Goal: Task Accomplishment & Management: Manage account settings

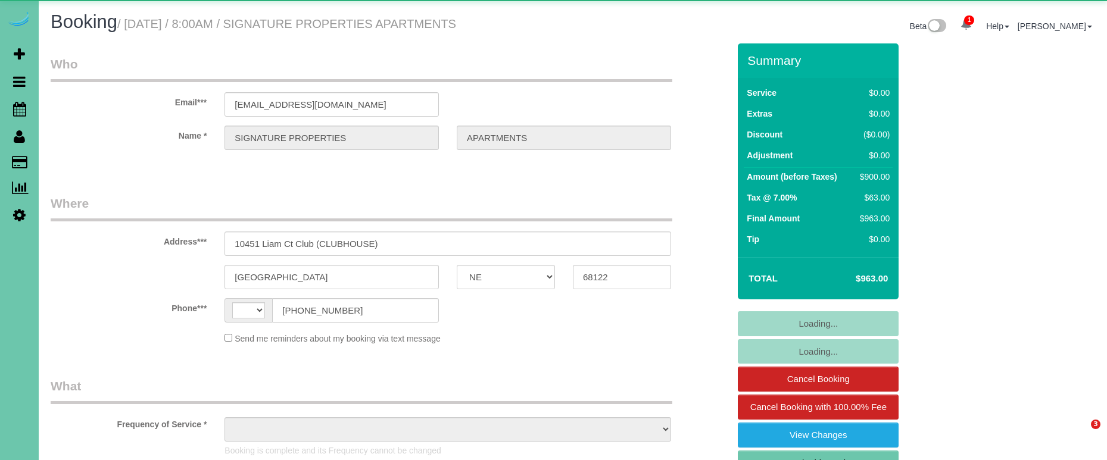
select select "NE"
select select "object:382"
select select "string:US"
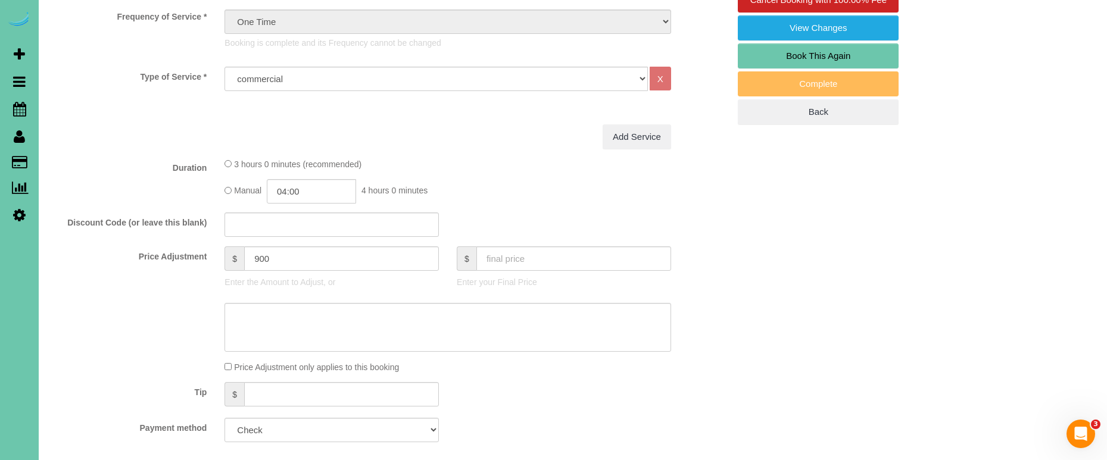
select select "object:889"
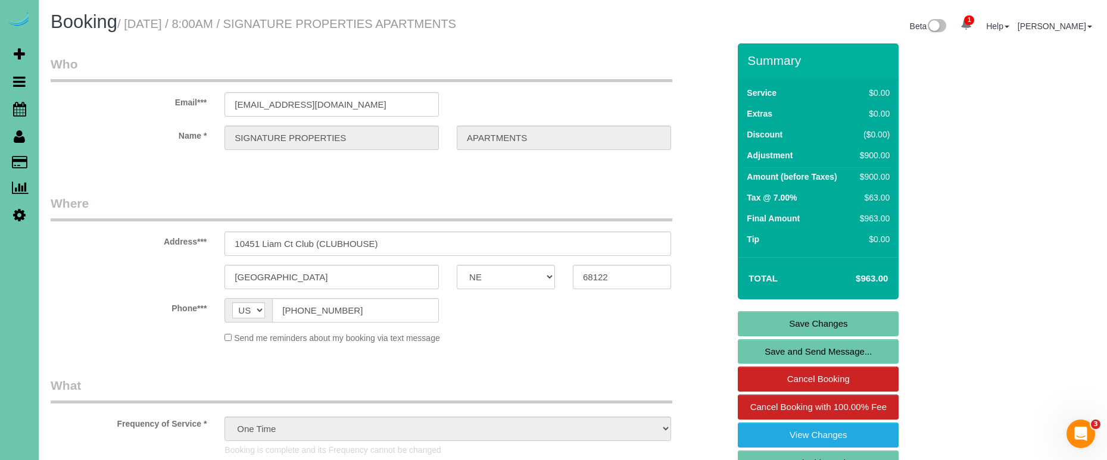
click at [788, 454] on link "Book This Again" at bounding box center [818, 463] width 161 height 25
select select "NE"
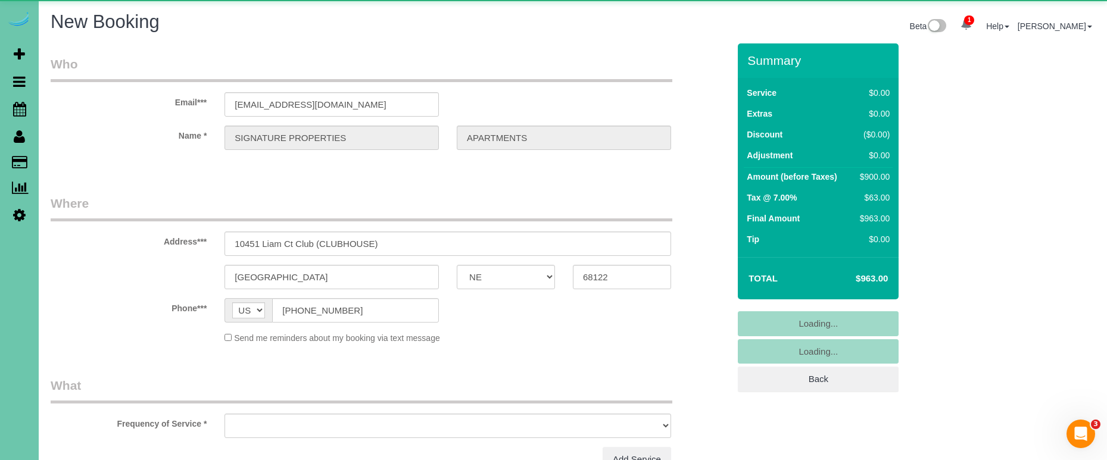
select select "string:fspay"
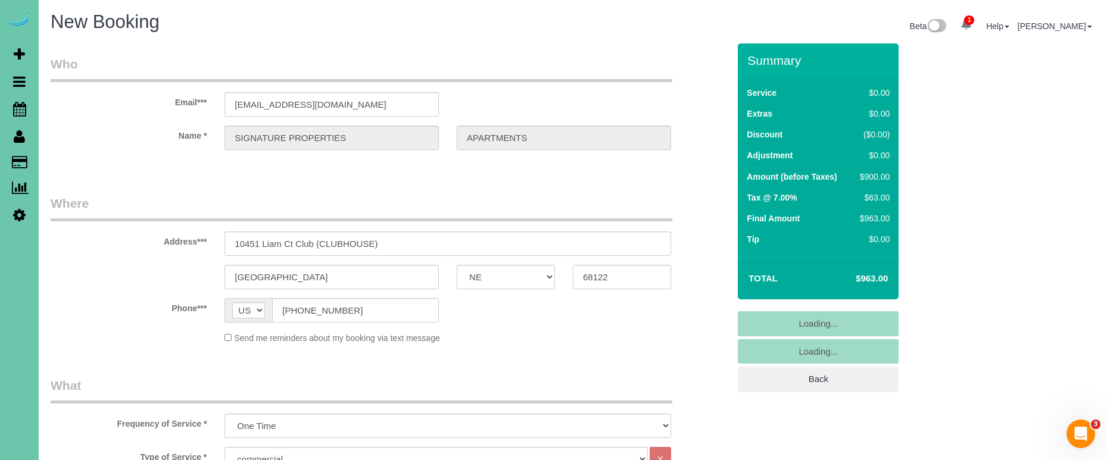
select select "object:1591"
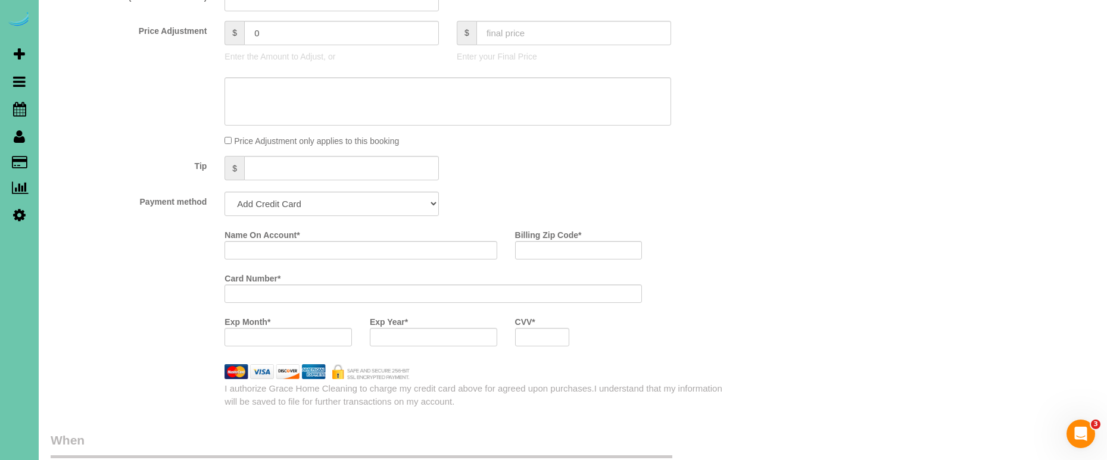
scroll to position [626, 0]
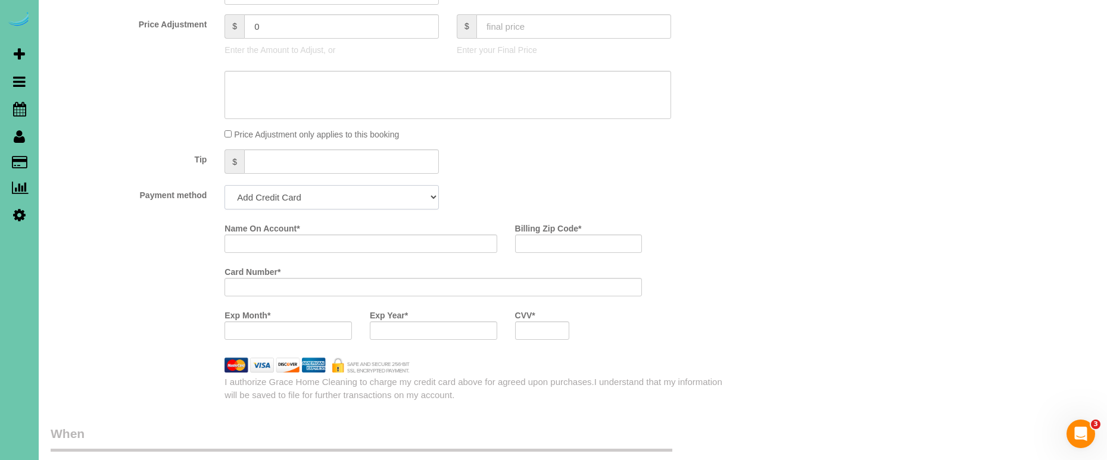
select select "string:check"
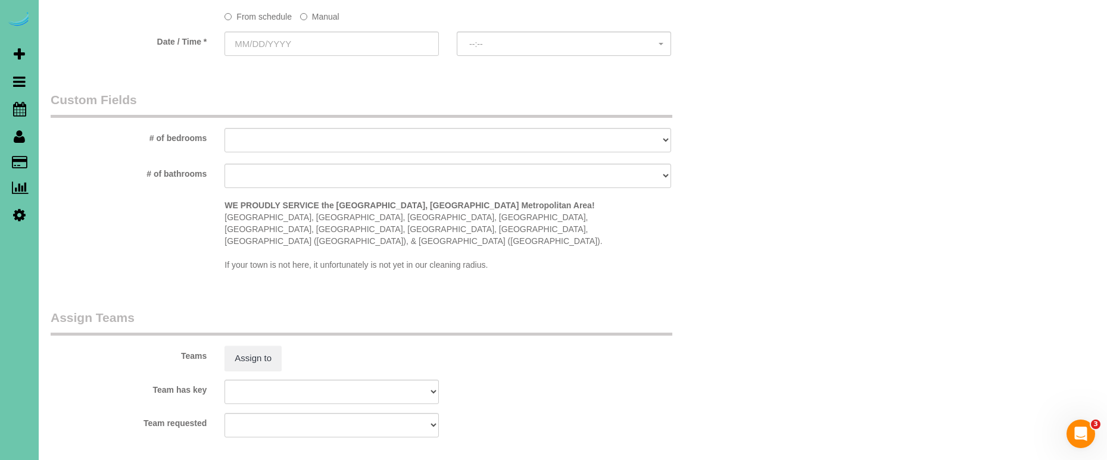
scroll to position [852, 0]
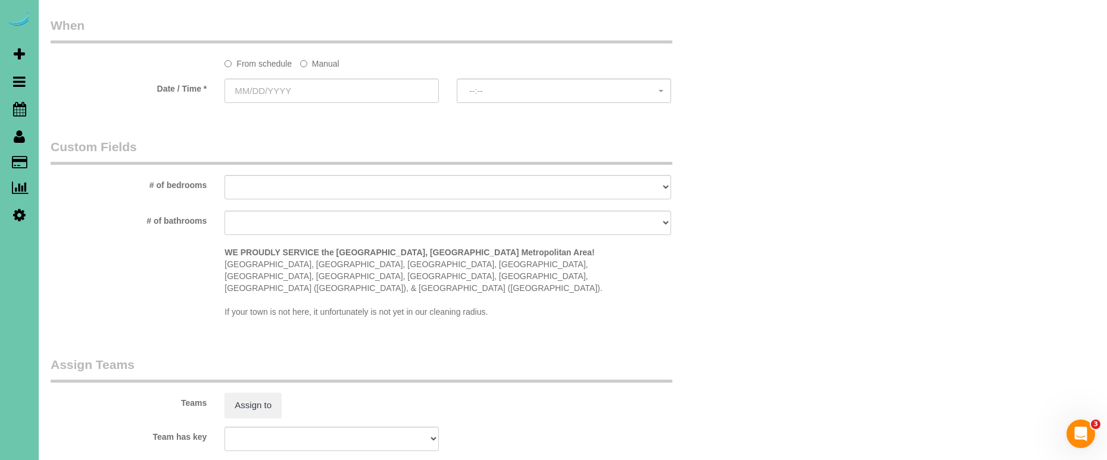
drag, startPoint x: 333, startPoint y: 58, endPoint x: 325, endPoint y: 76, distance: 19.7
click at [333, 58] on label "Manual" at bounding box center [319, 62] width 39 height 16
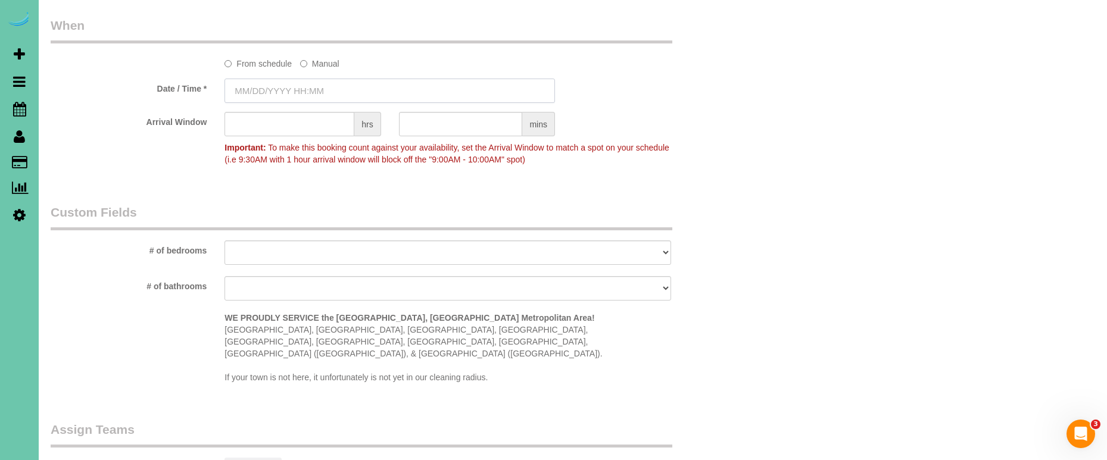
click at [317, 85] on input "text" at bounding box center [390, 91] width 331 height 24
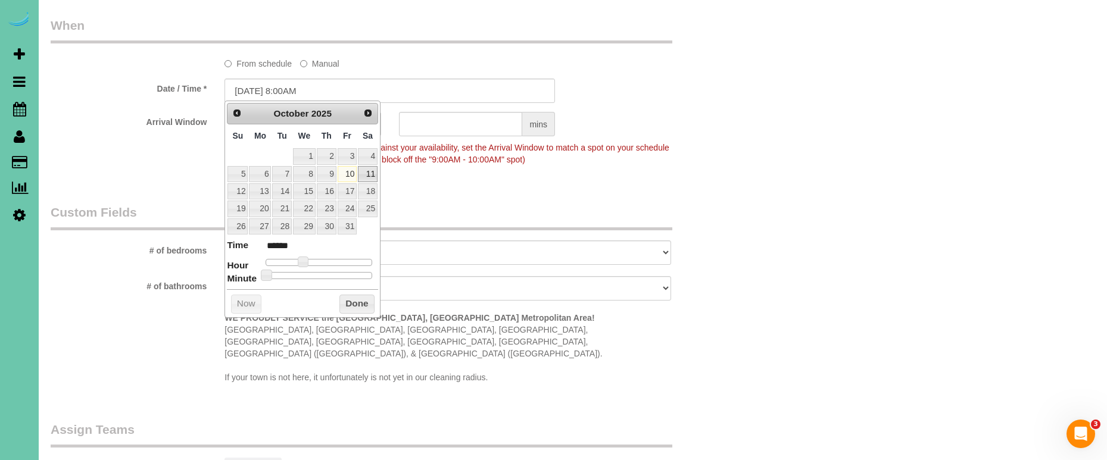
click at [367, 172] on link "11" at bounding box center [368, 174] width 20 height 16
click at [307, 263] on dl "Time ****** Hour Minute Second Millisecond Microsecond Time Zone ***** ***** **…" at bounding box center [302, 259] width 151 height 41
type input "10/11/2025 9:00AM"
type input "******"
click at [307, 260] on span at bounding box center [307, 262] width 11 height 11
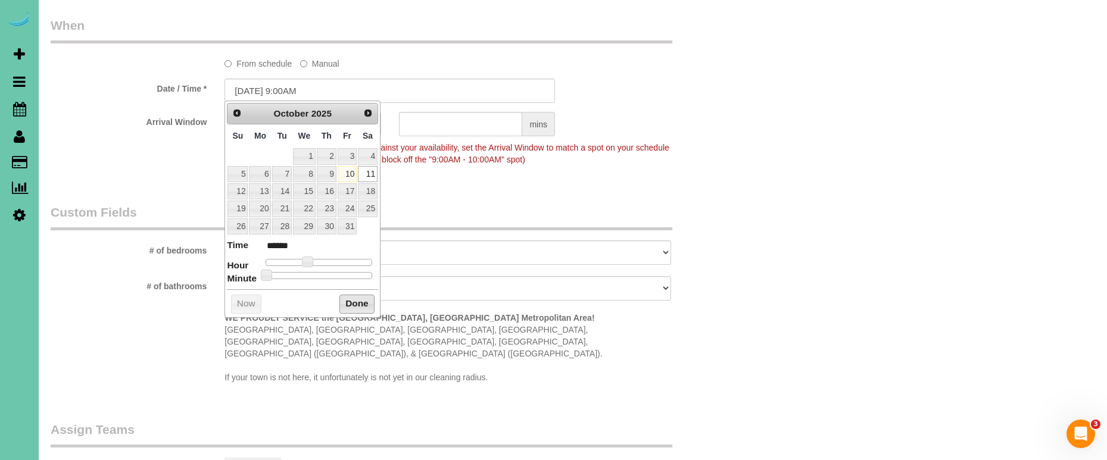
drag, startPoint x: 346, startPoint y: 295, endPoint x: 294, endPoint y: 258, distance: 63.6
click at [345, 295] on button "Done" at bounding box center [356, 304] width 35 height 19
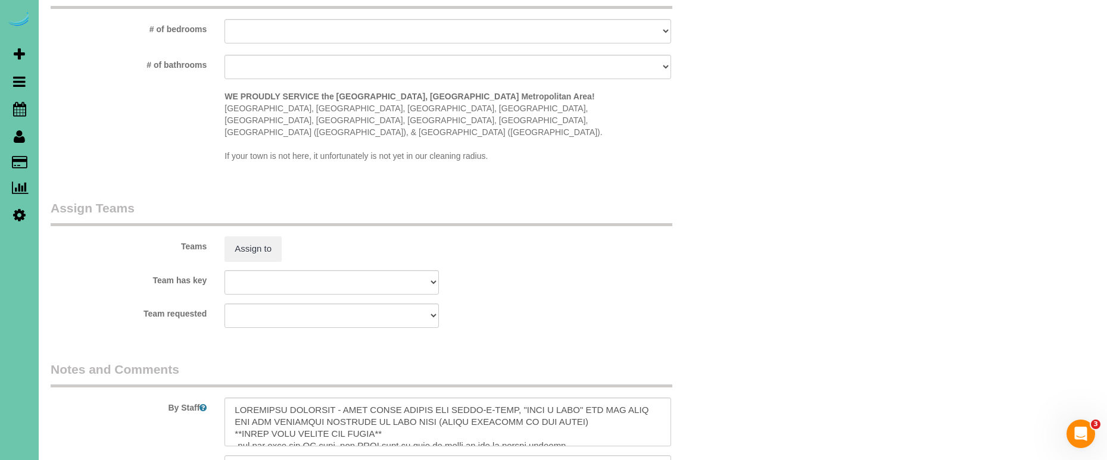
scroll to position [1079, 0]
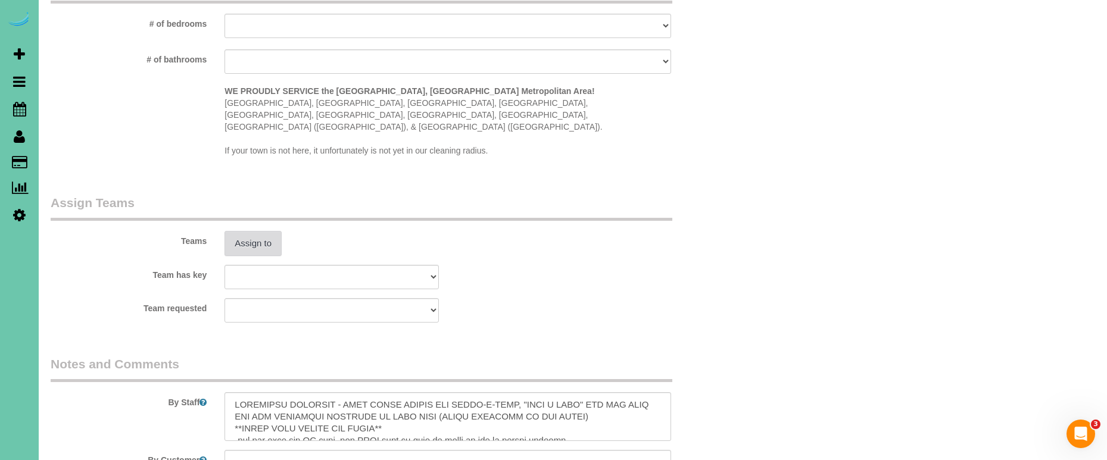
click at [249, 231] on button "Assign to" at bounding box center [253, 243] width 57 height 25
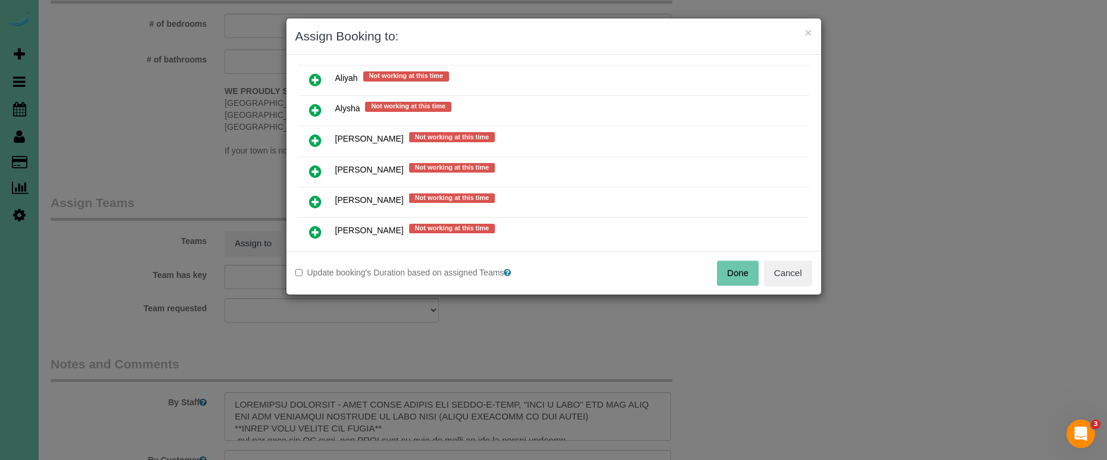
click at [313, 200] on icon at bounding box center [315, 202] width 13 height 14
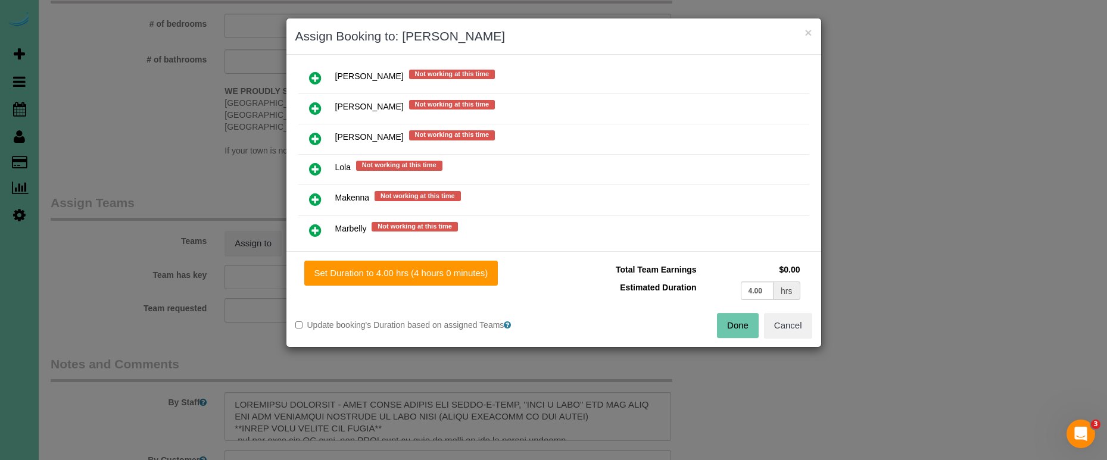
scroll to position [758, 0]
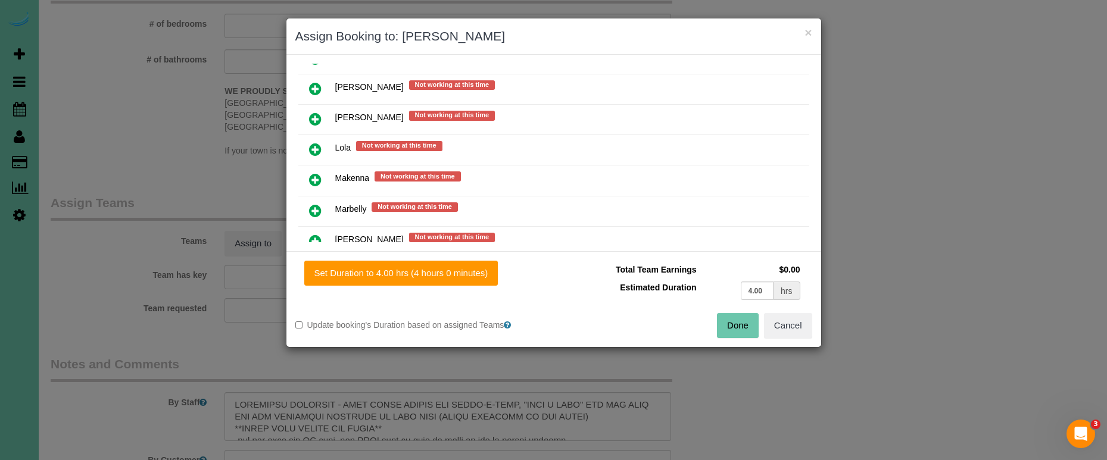
drag, startPoint x: 316, startPoint y: 210, endPoint x: 325, endPoint y: 211, distance: 9.7
click at [315, 210] on icon at bounding box center [315, 211] width 13 height 14
drag, startPoint x: 742, startPoint y: 292, endPoint x: 589, endPoint y: 278, distance: 153.8
click at [589, 278] on tbody "Total Team Earnings $0.00 Estimated Duration 4.00 hrs" at bounding box center [683, 282] width 241 height 42
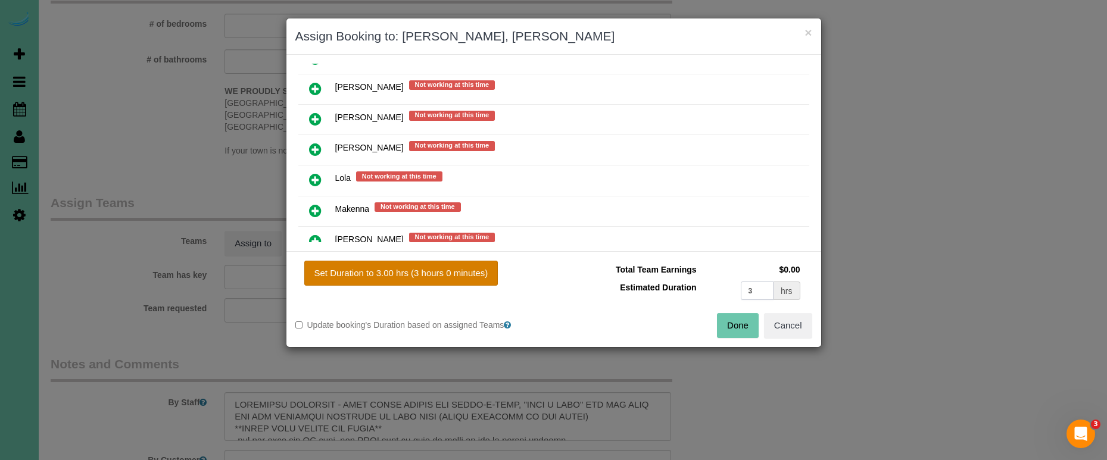
type input "3"
click at [410, 279] on button "Set Duration to 3.00 hrs (3 hours 0 minutes)" at bounding box center [401, 273] width 194 height 25
type input "3.00"
drag, startPoint x: 710, startPoint y: 324, endPoint x: 728, endPoint y: 327, distance: 18.7
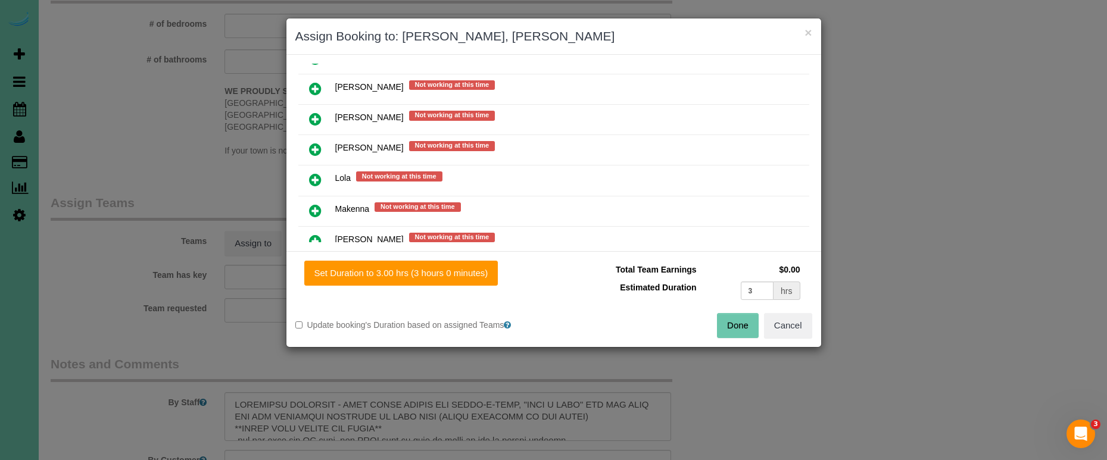
click at [710, 325] on div "Done Cancel" at bounding box center [687, 325] width 267 height 25
drag, startPoint x: 728, startPoint y: 327, endPoint x: 722, endPoint y: 325, distance: 6.2
click at [728, 327] on button "Done" at bounding box center [738, 325] width 42 height 25
type input "03:00"
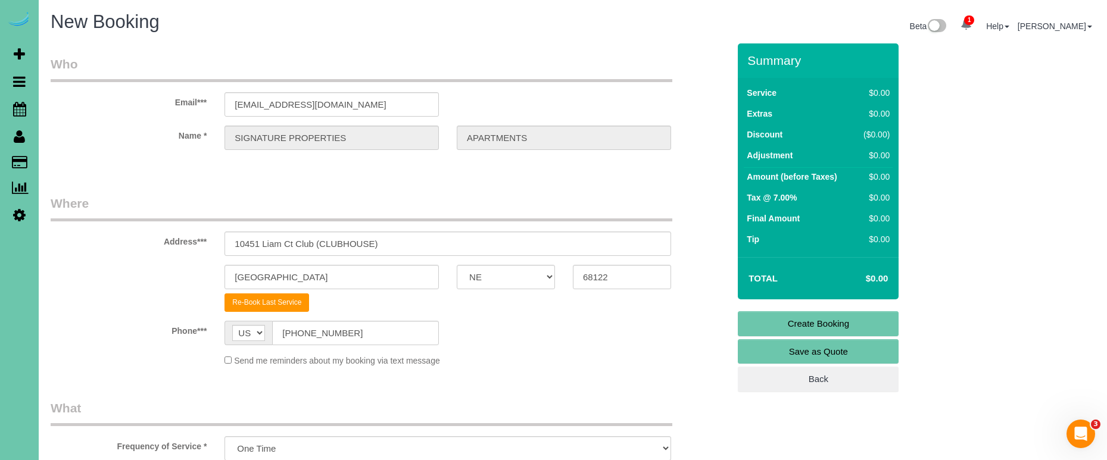
scroll to position [0, 0]
drag, startPoint x: 785, startPoint y: 322, endPoint x: 780, endPoint y: 317, distance: 7.6
click at [785, 322] on link "Create Booking" at bounding box center [818, 323] width 161 height 25
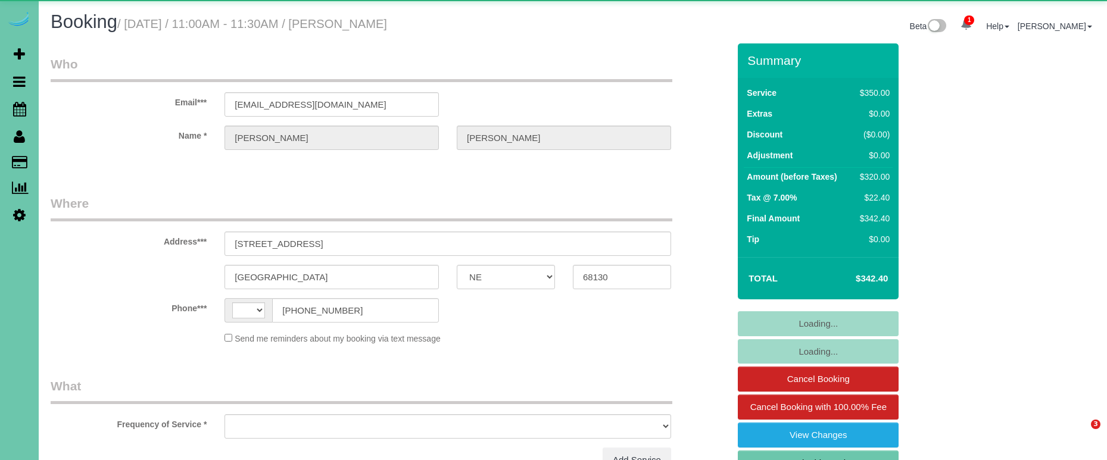
select select "NE"
select select "string:[GEOGRAPHIC_DATA]"
select select "object:663"
select select "string:fspay-1253af20-c903-4cef-aefa-e06734ce6f24"
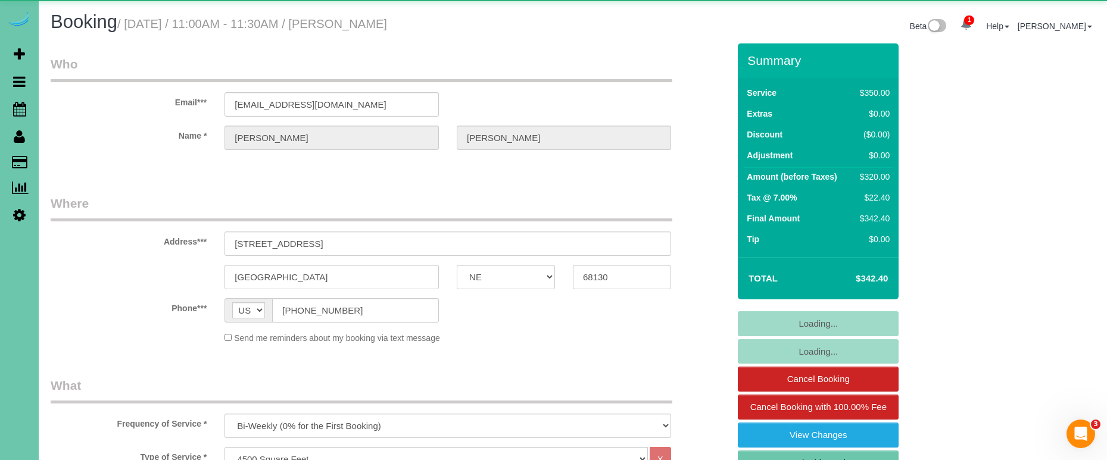
select select "object:866"
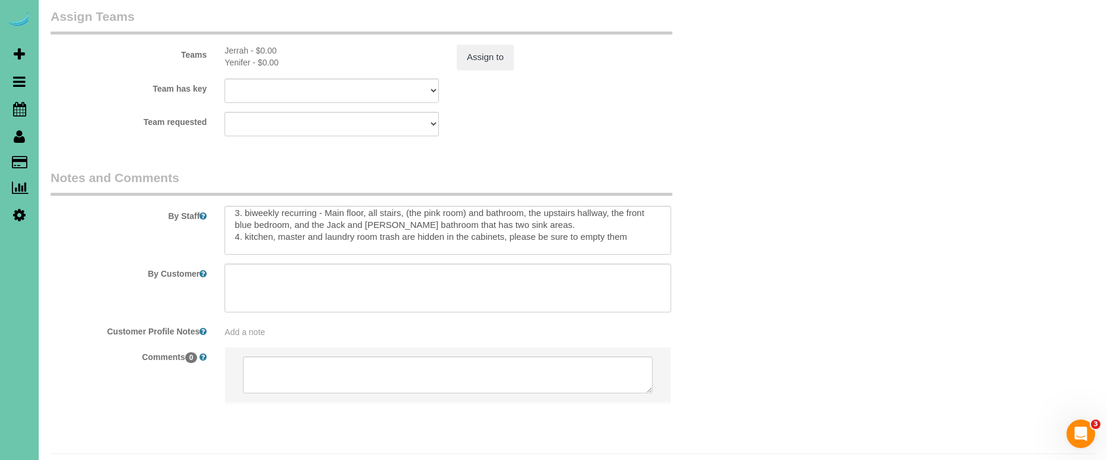
scroll to position [32, 0]
drag, startPoint x: 279, startPoint y: 204, endPoint x: 244, endPoint y: 205, distance: 34.5
click at [244, 206] on textarea at bounding box center [448, 230] width 447 height 49
drag, startPoint x: 462, startPoint y: 214, endPoint x: 231, endPoint y: 207, distance: 230.6
click at [231, 207] on textarea at bounding box center [448, 230] width 447 height 49
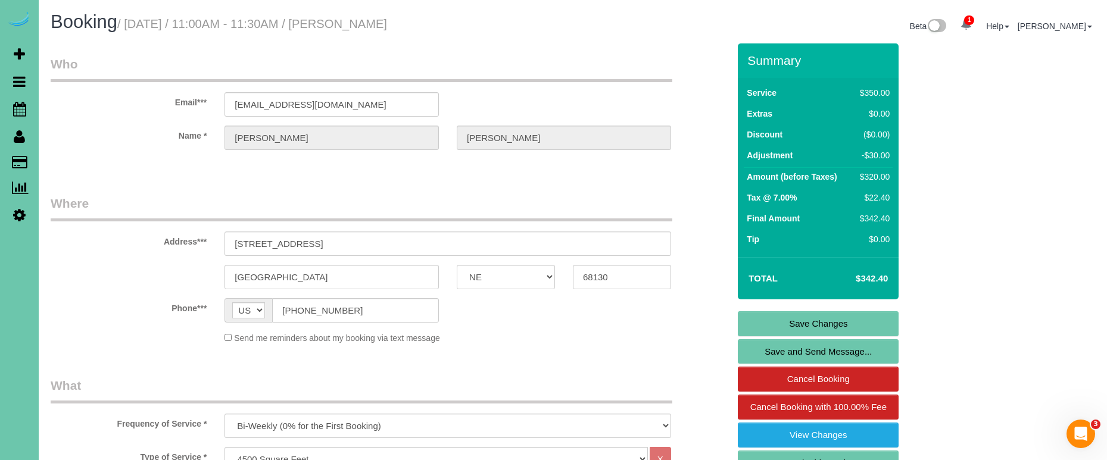
scroll to position [0, 0]
type textarea "1. credit 2. GC 1003 3. biweekly recurring - Main floor, all stairs, (the pink …"
click at [774, 310] on div "Summary Service $350.00 Extras $0.00 Discount ($0.00) Adjustment -$30.00 Amount…" at bounding box center [818, 287] width 161 height 489
click at [772, 319] on link "Save Changes" at bounding box center [818, 323] width 161 height 25
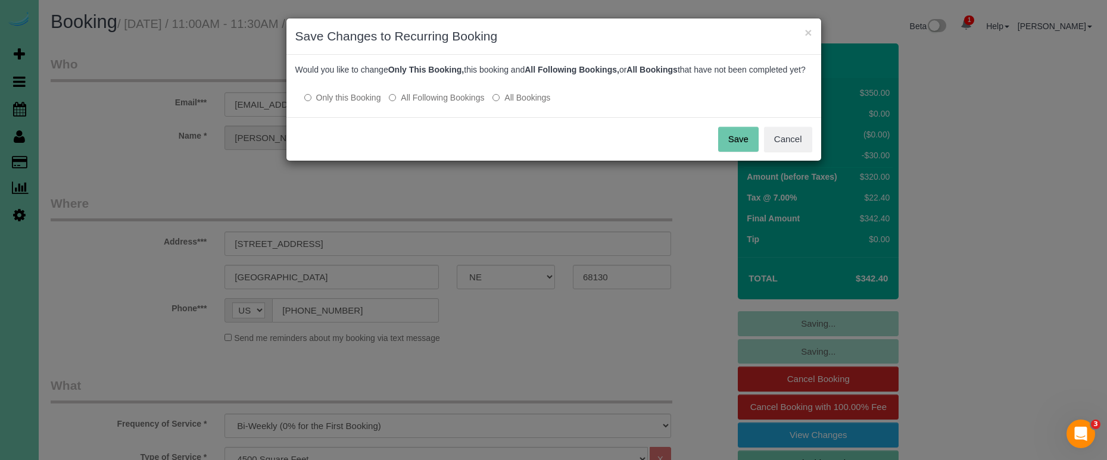
click at [735, 147] on button "Save" at bounding box center [738, 139] width 40 height 25
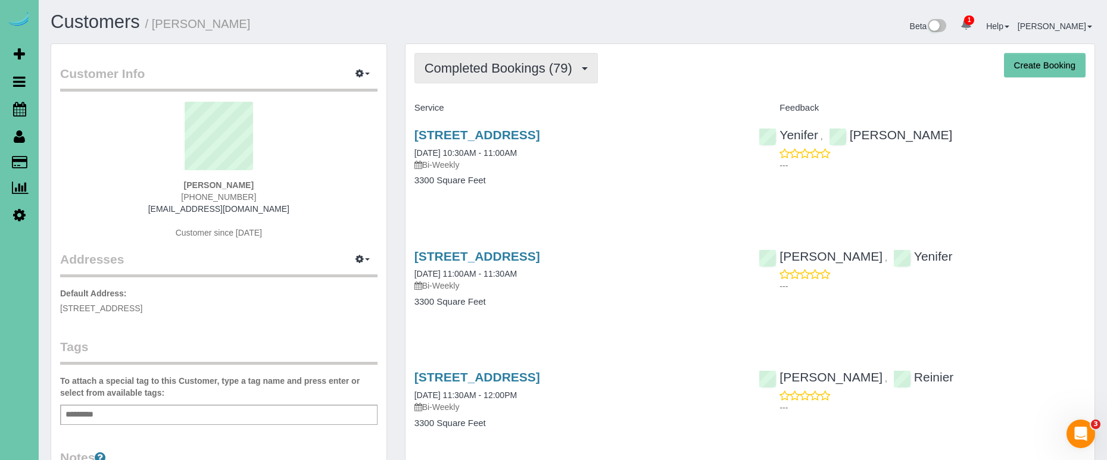
click at [446, 57] on button "Completed Bookings (79)" at bounding box center [505, 68] width 183 height 30
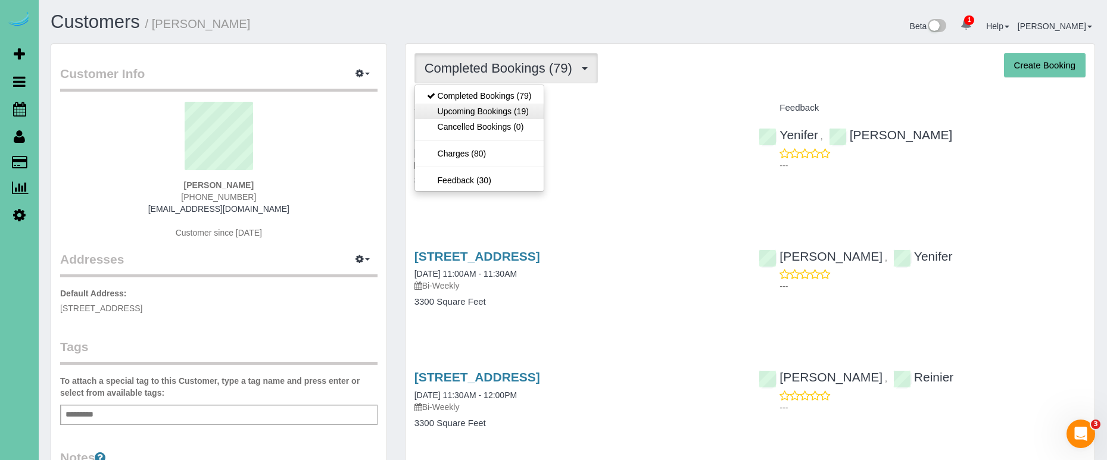
click at [475, 110] on link "Upcoming Bookings (19)" at bounding box center [479, 111] width 129 height 15
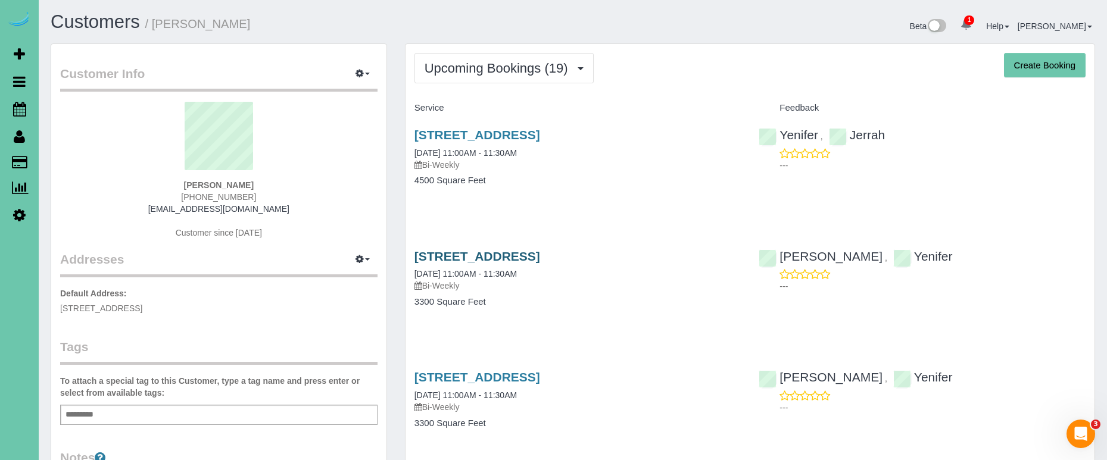
click at [519, 253] on link "1651 S 186th Circle, Omaha, NE 68130" at bounding box center [477, 257] width 126 height 14
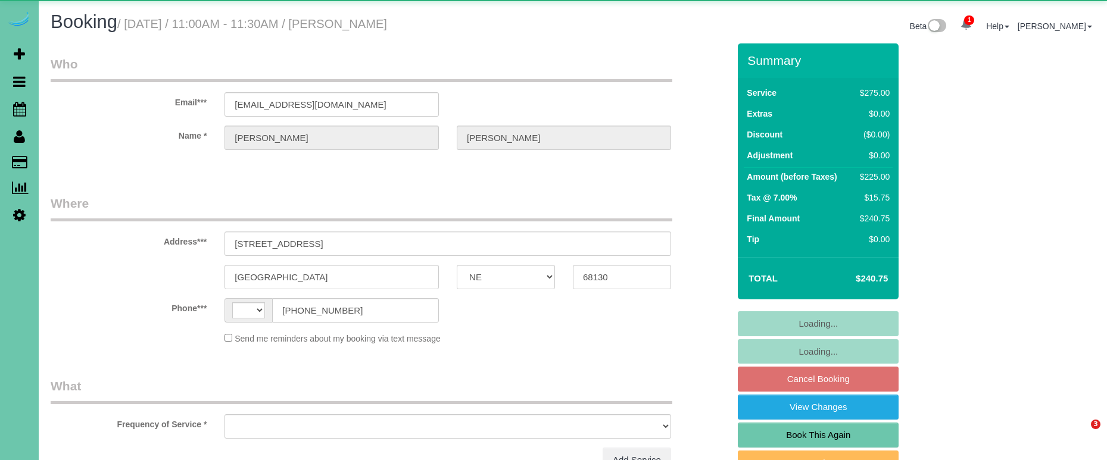
select select "NE"
select select "string:[GEOGRAPHIC_DATA]"
select select "string:fspay-1253af20-c903-4cef-aefa-e06734ce6f24"
select select "object:714"
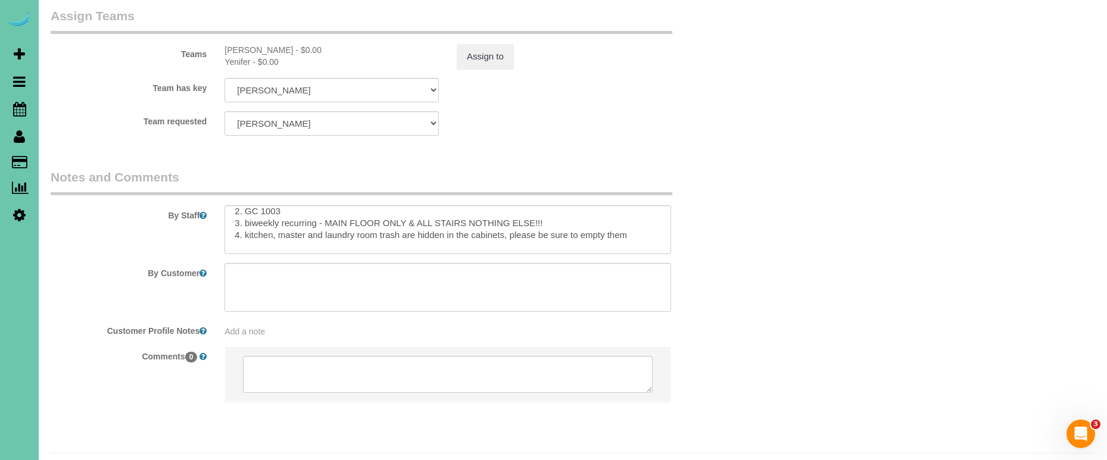
scroll to position [20, 0]
drag, startPoint x: 233, startPoint y: 202, endPoint x: 266, endPoint y: 213, distance: 33.9
click at [266, 213] on textarea at bounding box center [448, 229] width 447 height 49
paste textarea "master and laundry room trash are hidden in the cabinets, please be sure to emp…"
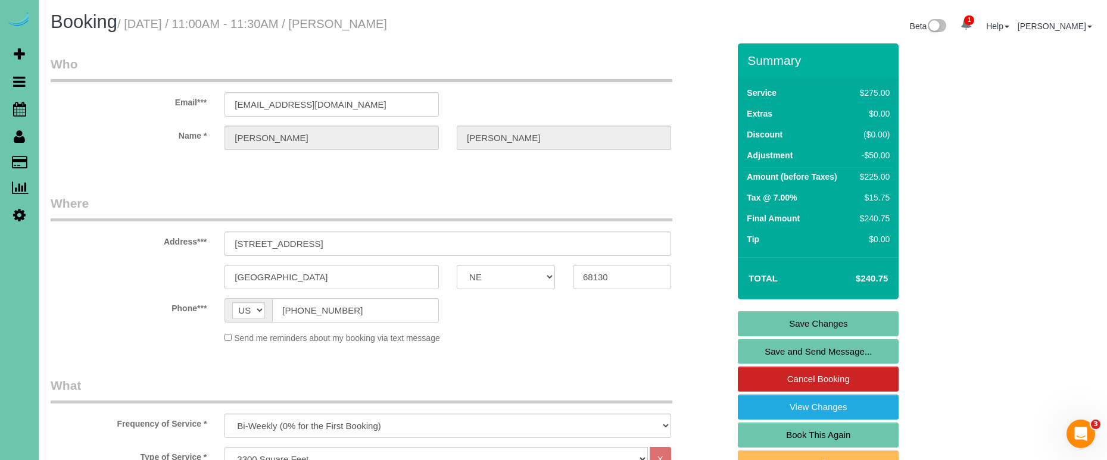
scroll to position [0, 0]
type textarea "1. credit 2. GC 1003 3. biweekly recurring - MAIN FLOOR ONLY & ALL STAIRS NOTHI…"
click at [780, 314] on link "Save Changes" at bounding box center [818, 323] width 161 height 25
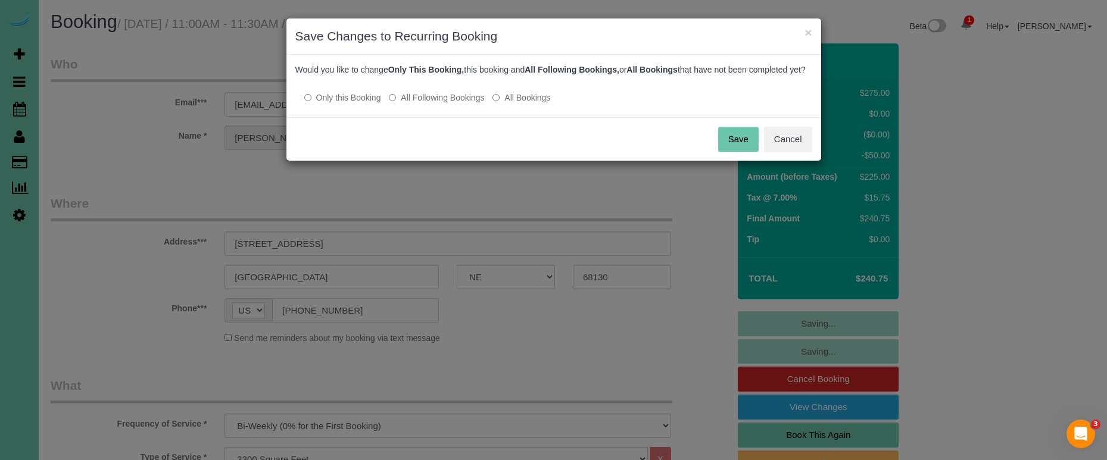
drag, startPoint x: 442, startPoint y: 108, endPoint x: 450, endPoint y: 108, distance: 7.1
click at [442, 104] on label "All Following Bookings" at bounding box center [436, 98] width 95 height 12
click at [750, 145] on button "Save" at bounding box center [738, 139] width 40 height 25
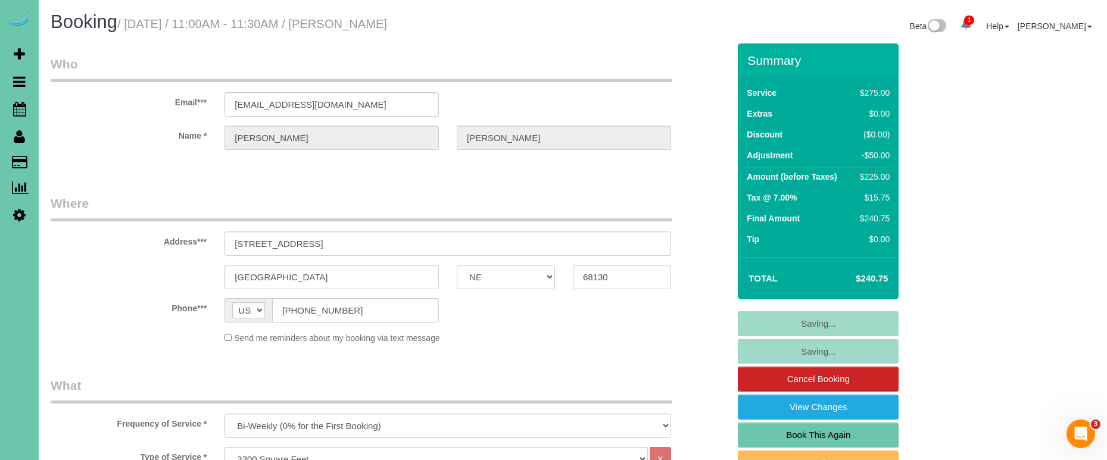
click at [719, 139] on div "× Save Changes to Recurring Booking Would you like to change Only This Booking,…" at bounding box center [553, 230] width 1107 height 460
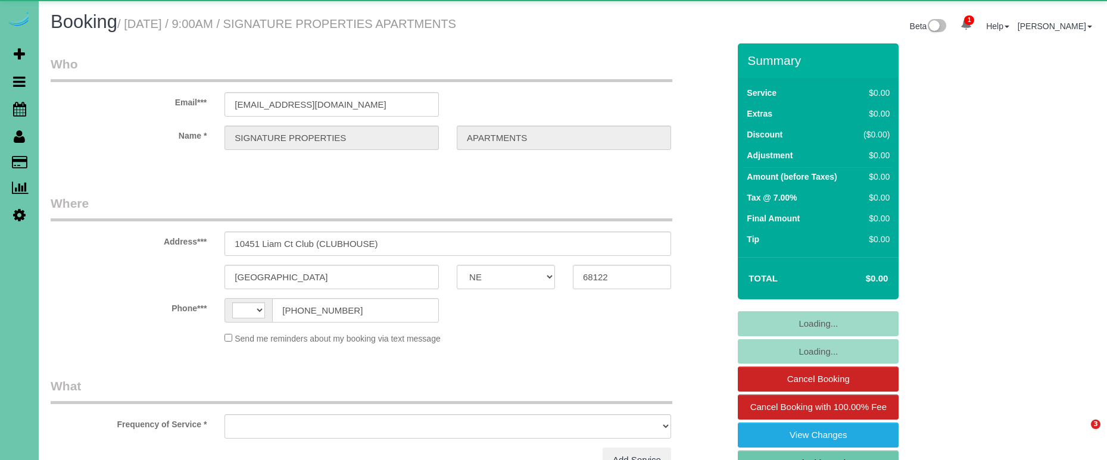
select select "NE"
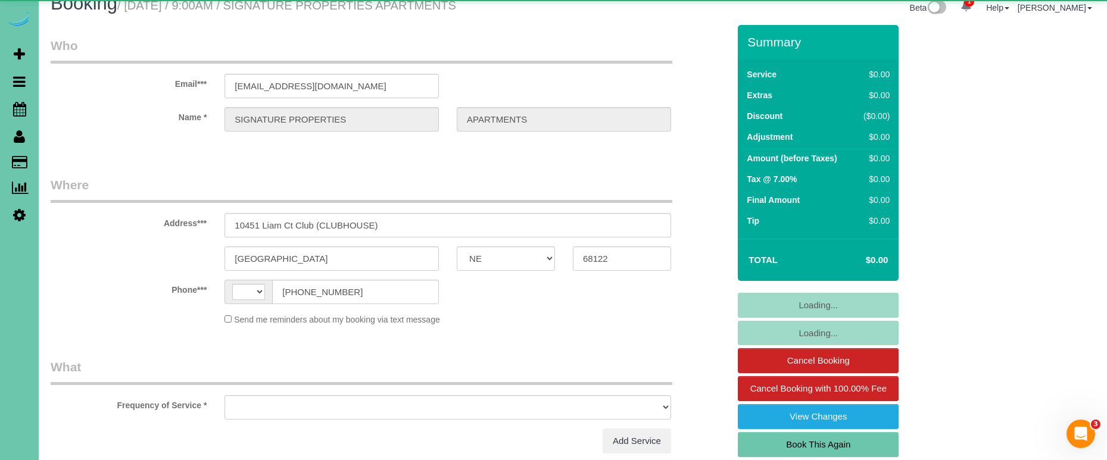
select select "string:[GEOGRAPHIC_DATA]"
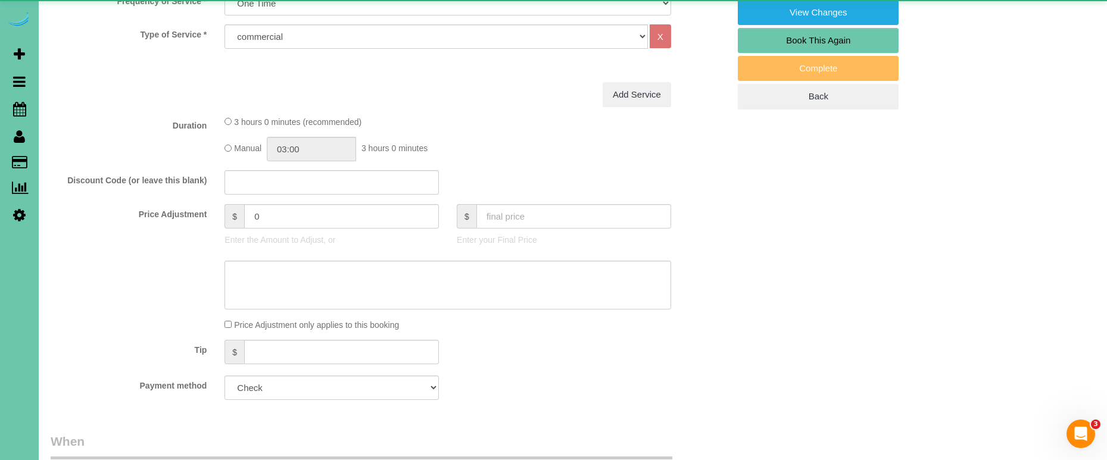
select select "object:824"
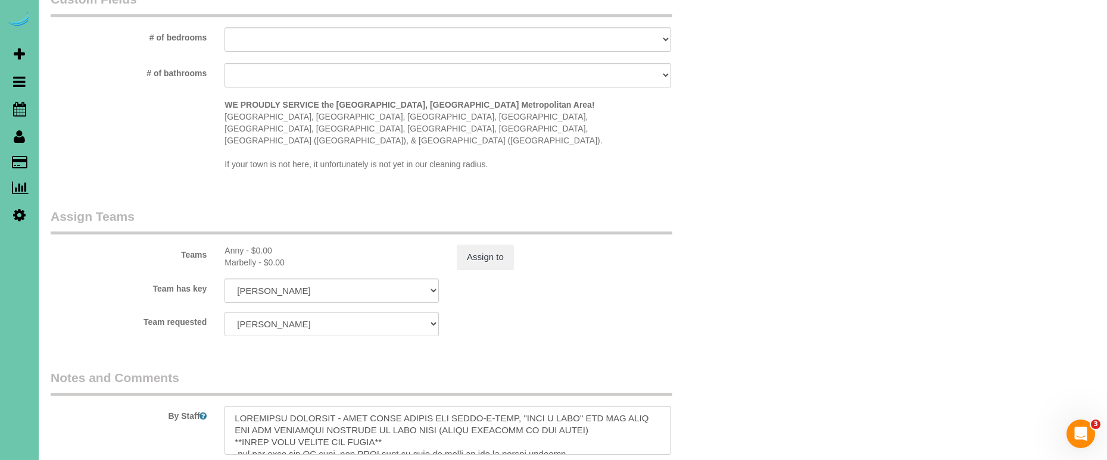
scroll to position [1073, 0]
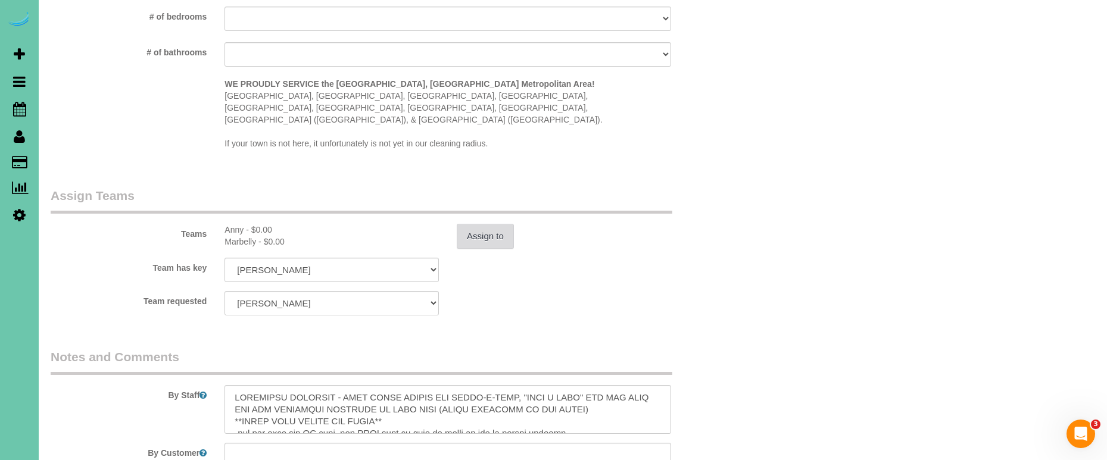
click at [492, 224] on button "Assign to" at bounding box center [485, 236] width 57 height 25
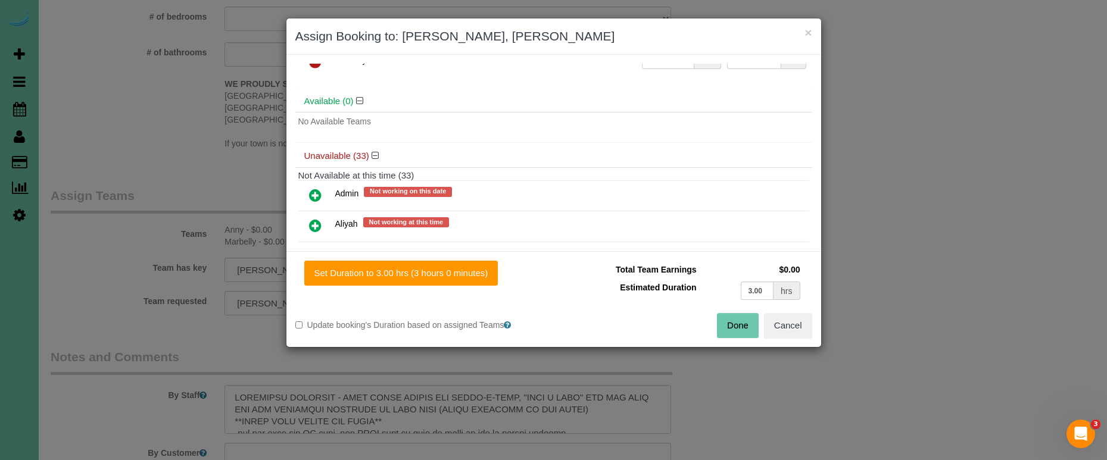
scroll to position [79, 0]
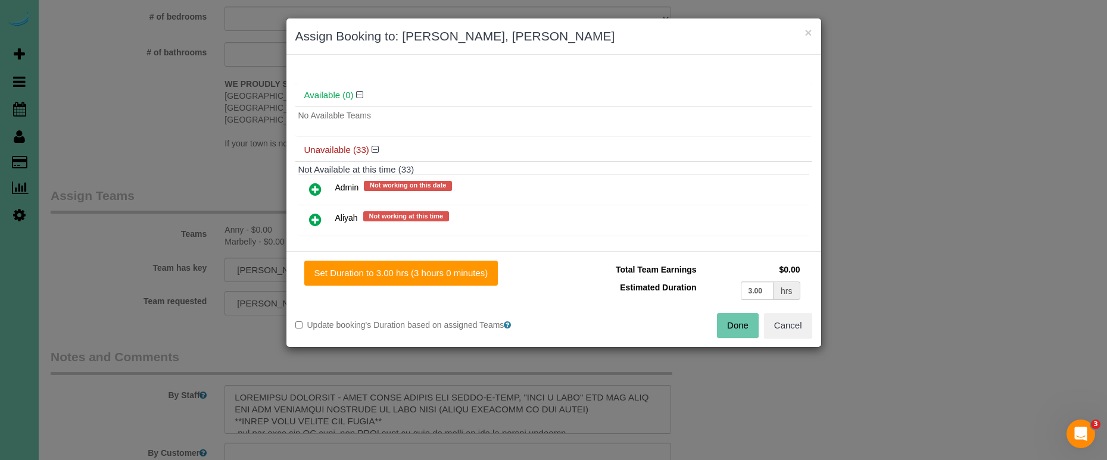
drag, startPoint x: 320, startPoint y: 191, endPoint x: 385, endPoint y: 245, distance: 84.5
click at [320, 191] on icon at bounding box center [315, 189] width 13 height 14
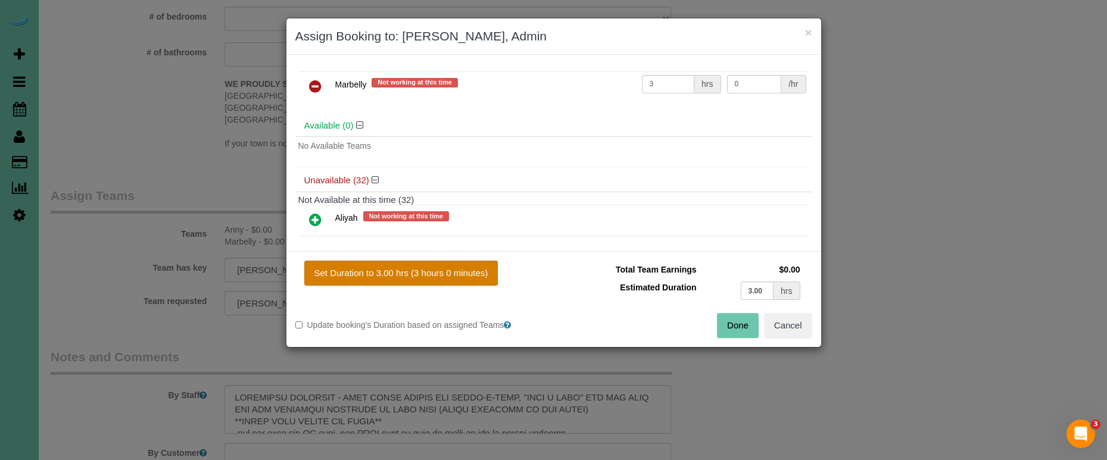
click at [466, 275] on button "Set Duration to 3.00 hrs (3 hours 0 minutes)" at bounding box center [401, 273] width 194 height 25
type input "3.00"
drag, startPoint x: 741, startPoint y: 324, endPoint x: 686, endPoint y: 288, distance: 65.9
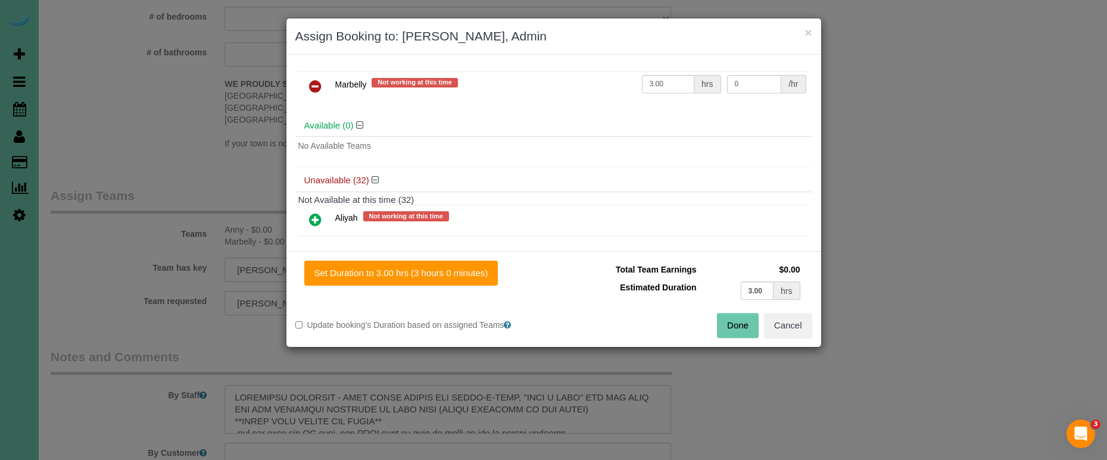
click at [741, 324] on button "Done" at bounding box center [738, 325] width 42 height 25
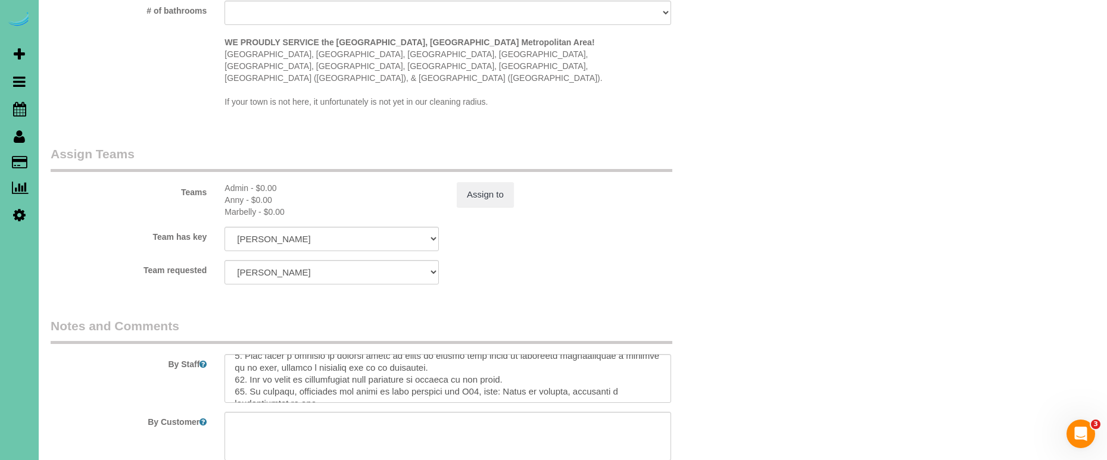
scroll to position [473, 0]
drag, startPoint x: 267, startPoint y: 365, endPoint x: 229, endPoint y: 364, distance: 38.7
click at [229, 364] on textarea at bounding box center [448, 378] width 447 height 49
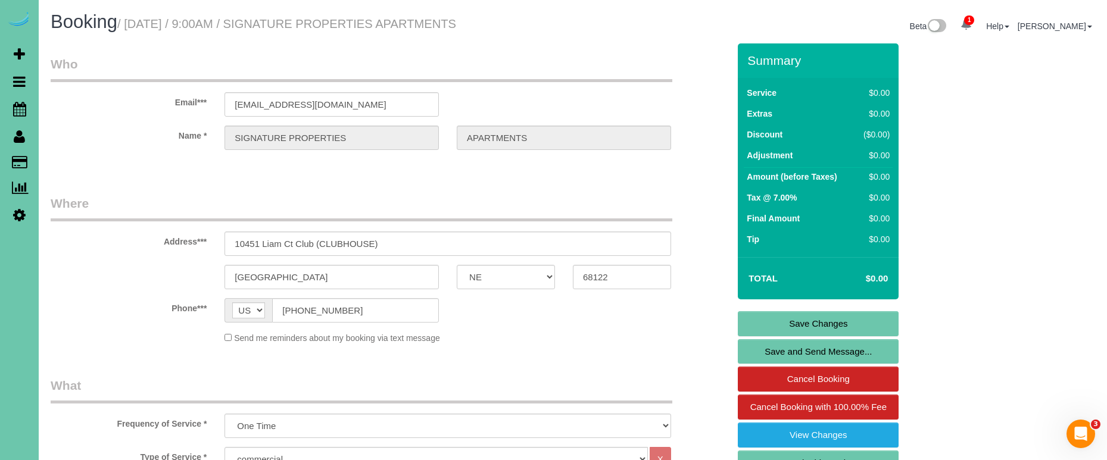
scroll to position [0, 0]
type textarea "CLUBHOUSE CLEANING - WHEN GOING AROUND THE ROUND-A-BOUT, "TAKE A LEFT" AND YOU …"
click at [803, 325] on link "Save Changes" at bounding box center [818, 323] width 161 height 25
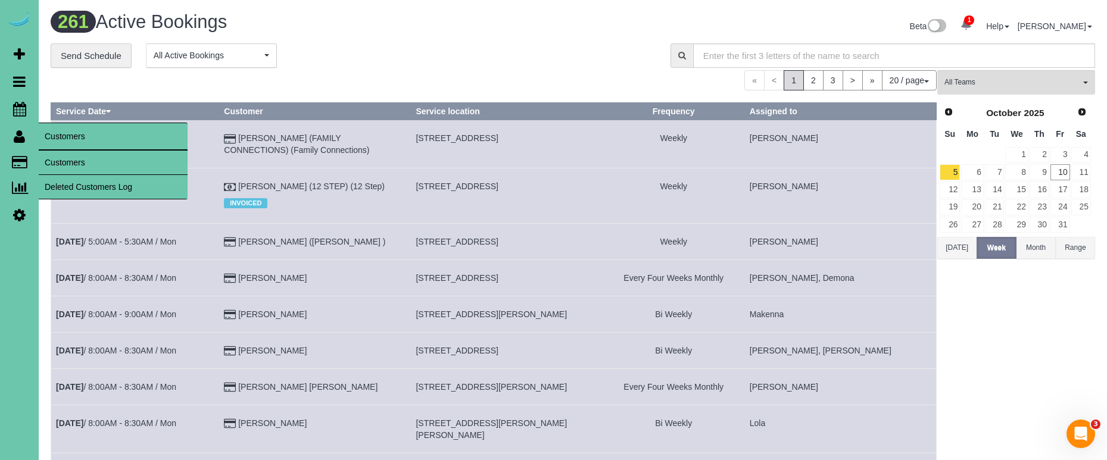
click at [68, 163] on link "Customers" at bounding box center [113, 163] width 149 height 24
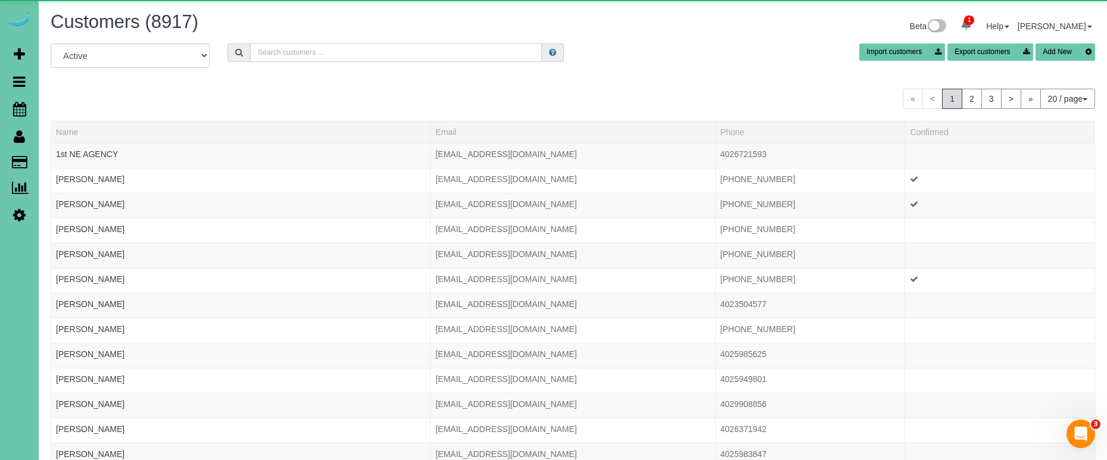
click at [330, 57] on input "text" at bounding box center [396, 52] width 292 height 18
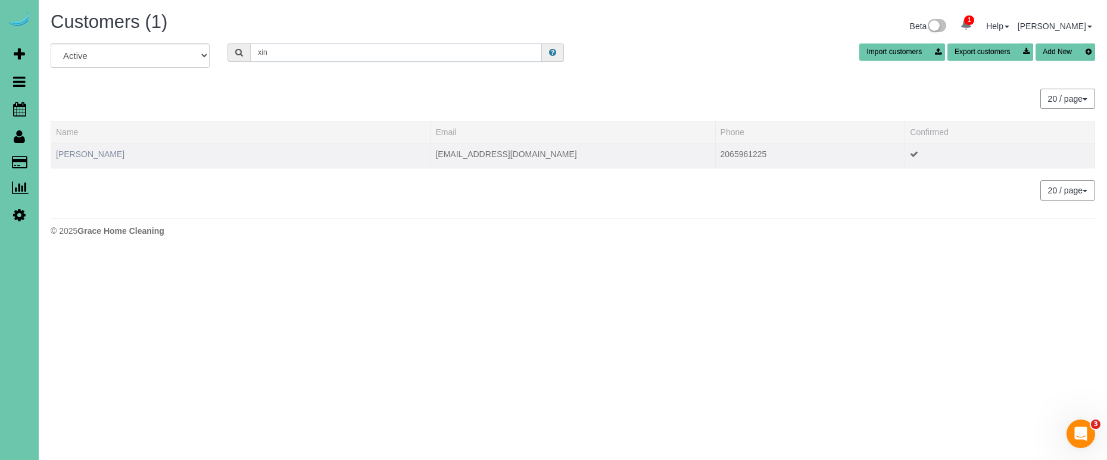
type input "xin"
click at [62, 154] on link "Xin Guo" at bounding box center [90, 154] width 68 height 10
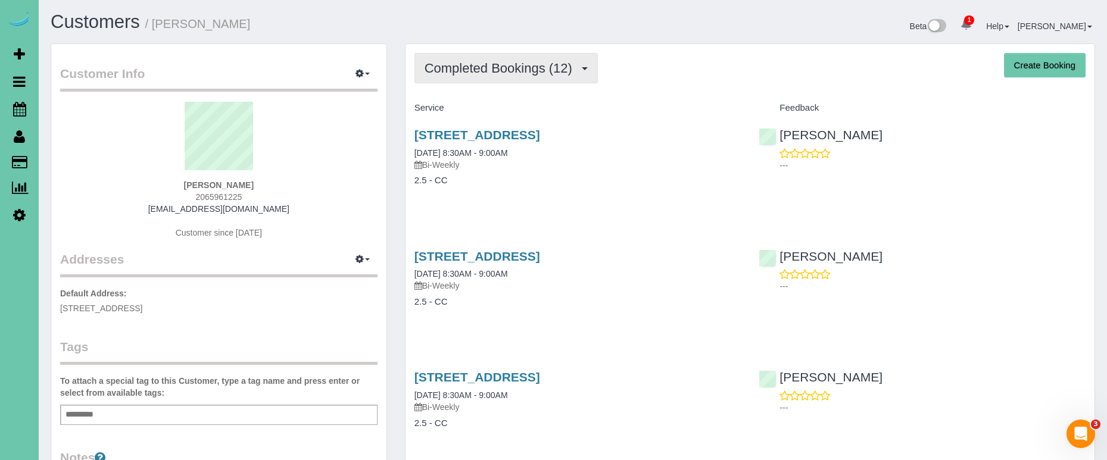
click at [471, 67] on span "Completed Bookings (12)" at bounding box center [502, 68] width 154 height 15
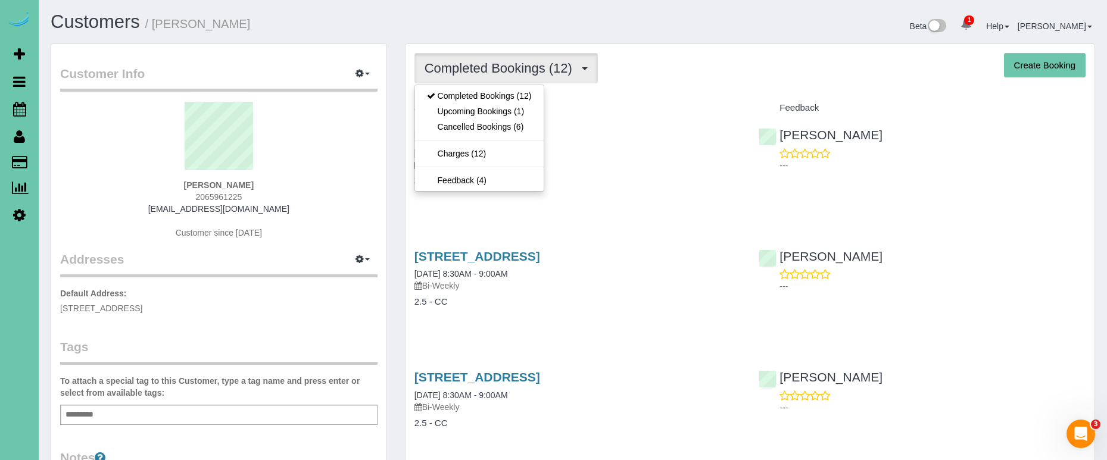
click at [386, 111] on div "Customer Info Edit Contact Info Send Message Email Preferences Special Sales Ta…" at bounding box center [218, 384] width 335 height 680
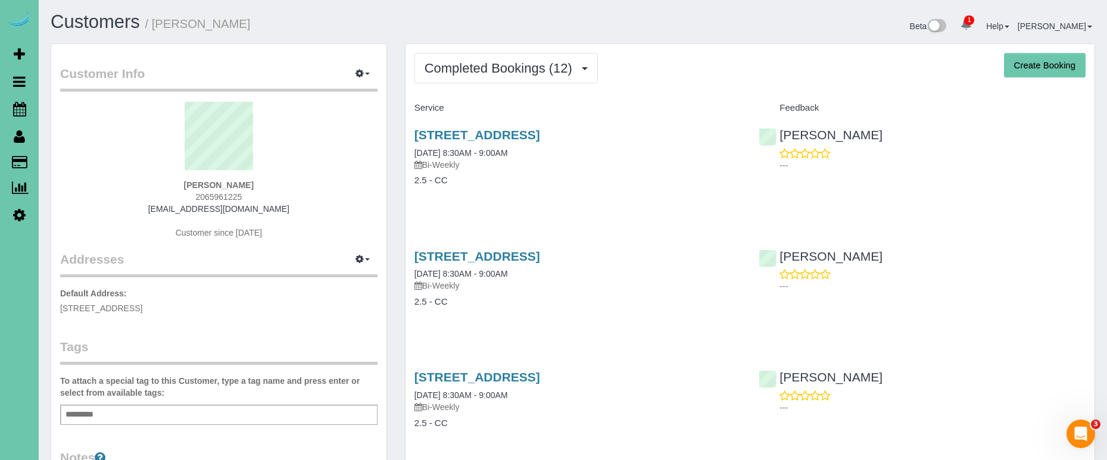
click at [21, 213] on icon at bounding box center [19, 215] width 13 height 14
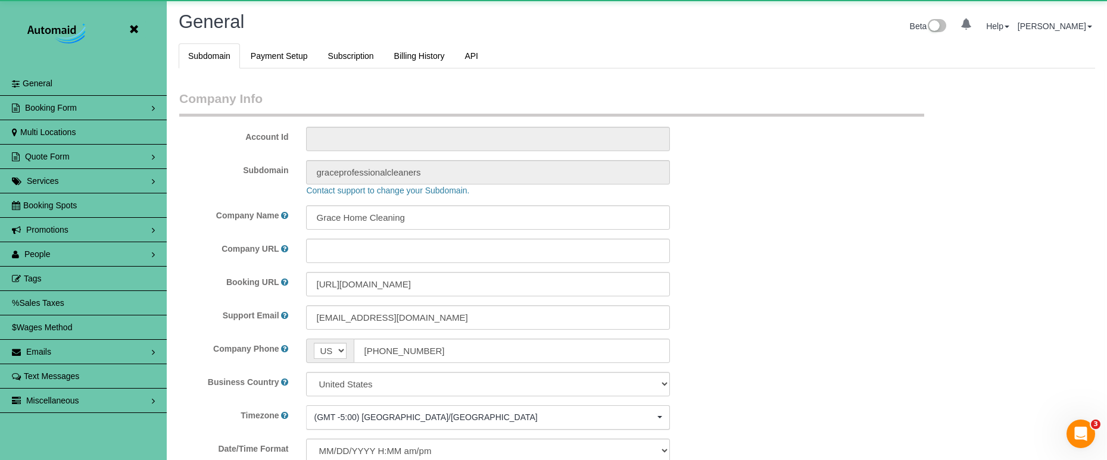
scroll to position [2519, 1107]
select select "5796"
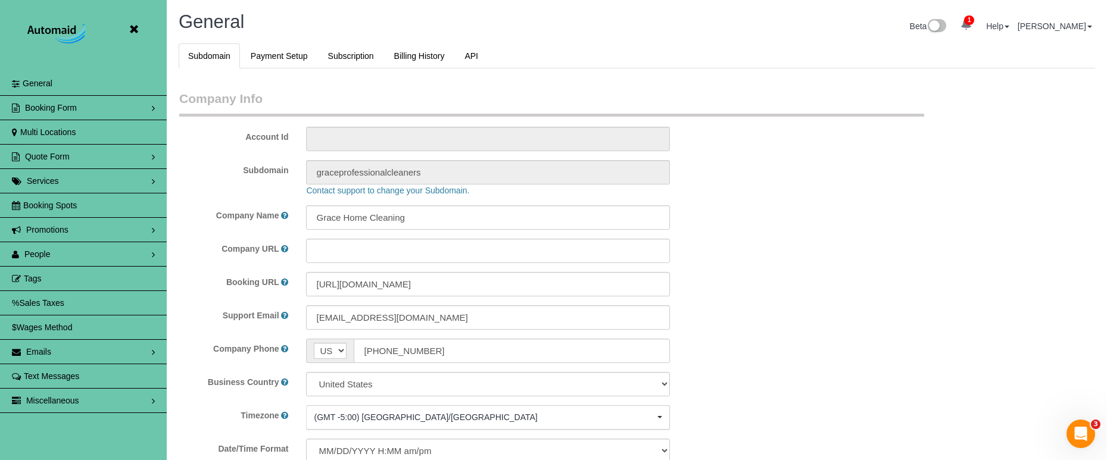
click at [42, 206] on span "Booking Spots" at bounding box center [50, 206] width 54 height 10
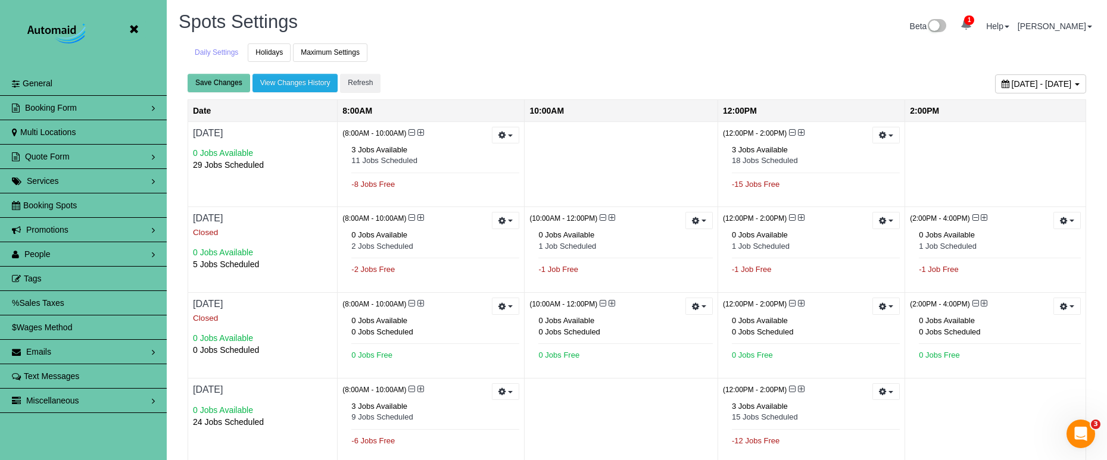
click at [1012, 80] on span "October 10, 2025 - October 16, 2025" at bounding box center [1042, 84] width 60 height 10
type input "**********"
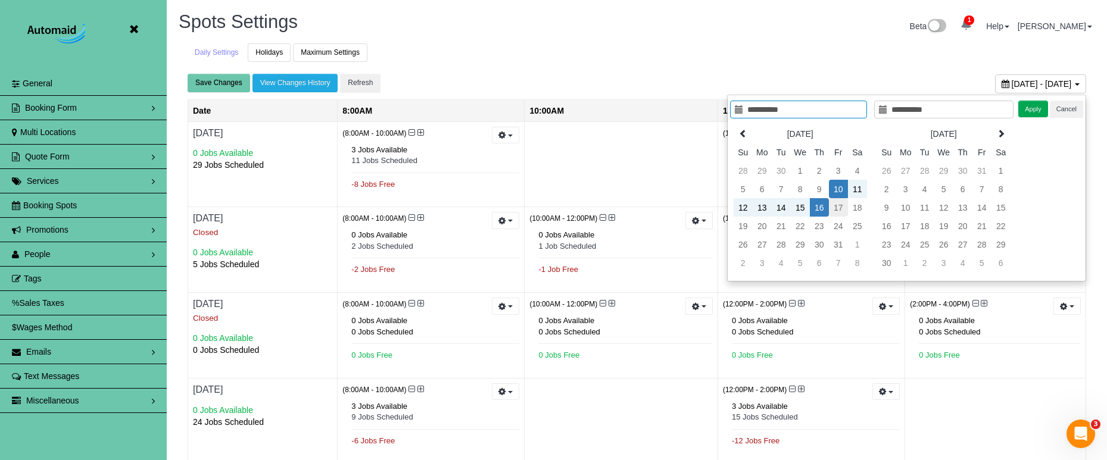
type input "**********"
click at [834, 208] on td "17" at bounding box center [838, 207] width 19 height 18
type input "**********"
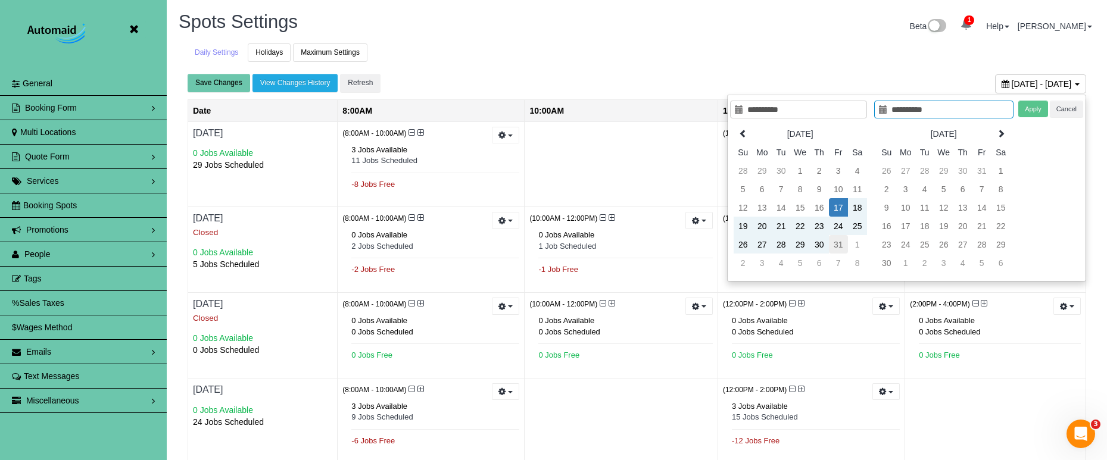
click at [834, 250] on td "31" at bounding box center [838, 244] width 19 height 18
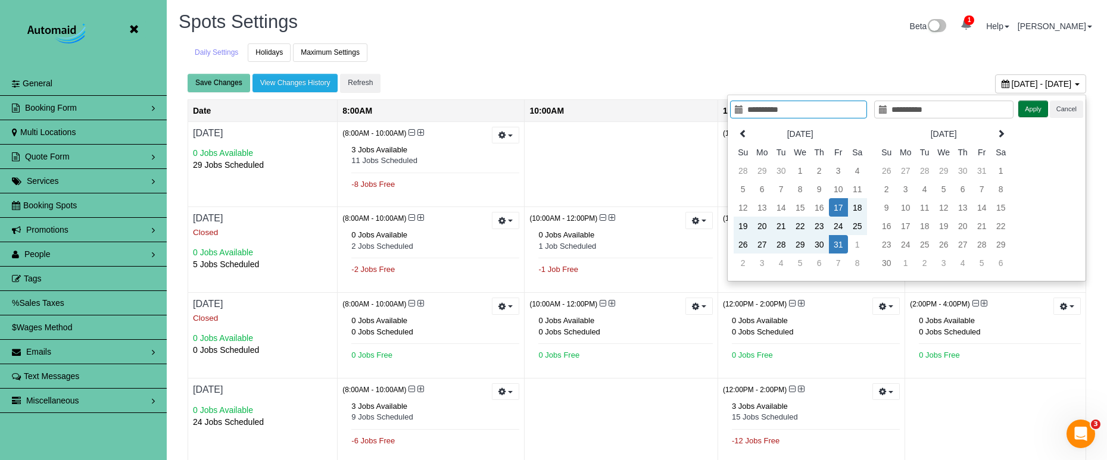
click at [1033, 105] on button "Apply" at bounding box center [1033, 109] width 30 height 17
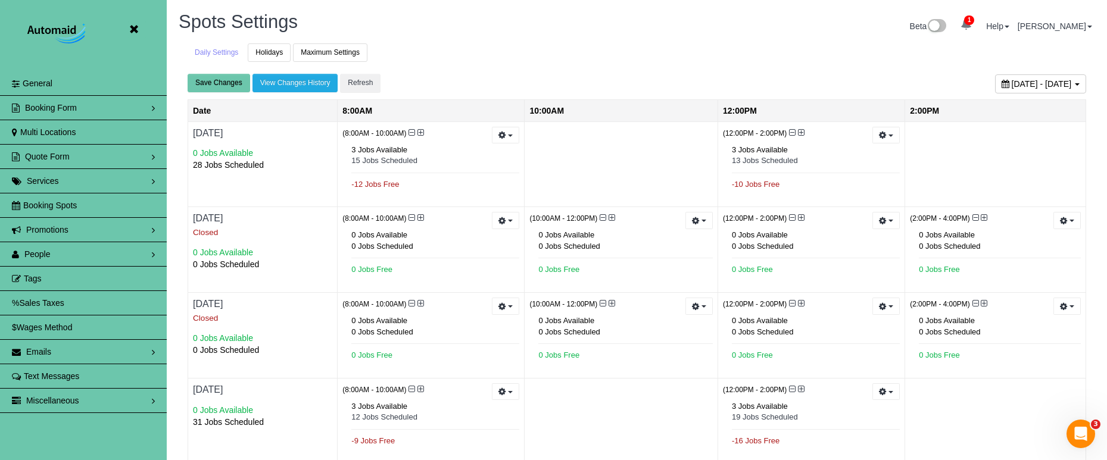
click at [1012, 79] on span "October 17, 2025 - October 31, 2025" at bounding box center [1042, 84] width 60 height 10
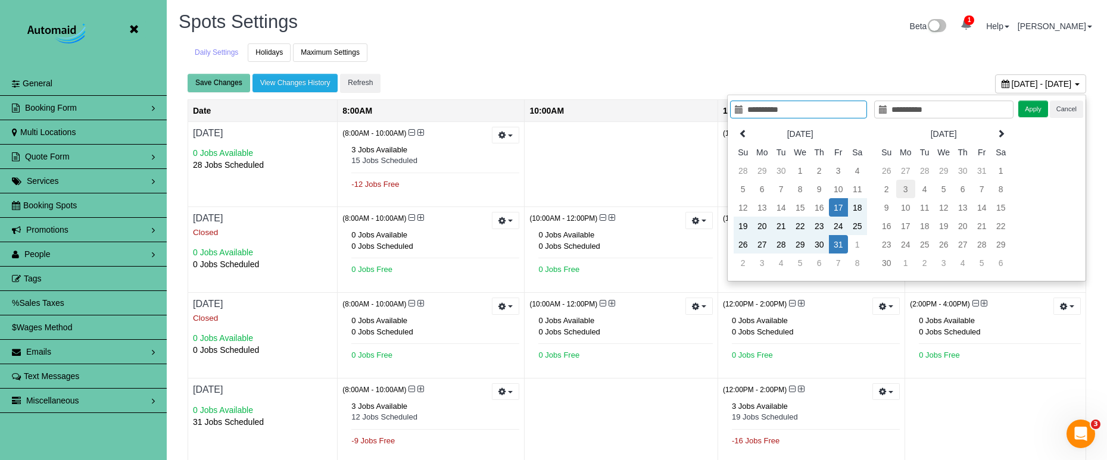
type input "**********"
click at [907, 185] on td "3" at bounding box center [905, 189] width 19 height 18
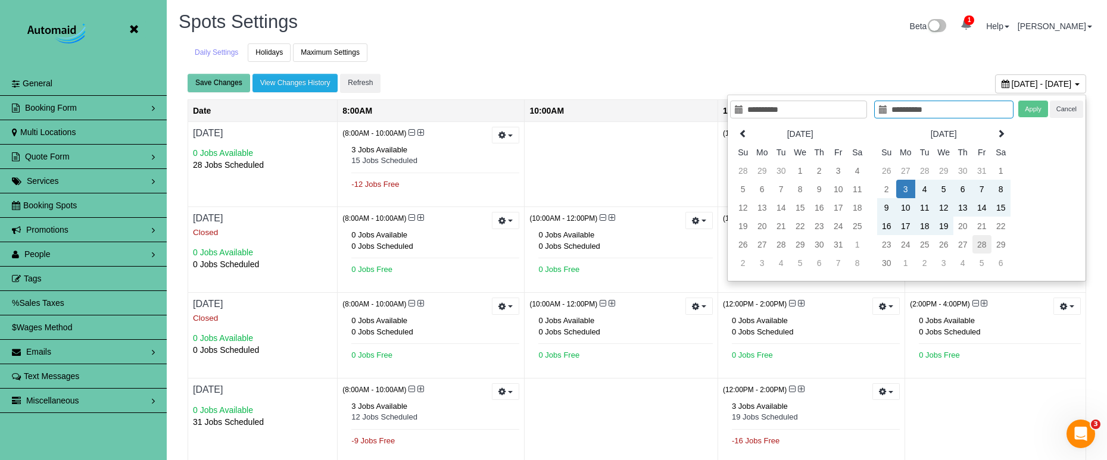
type input "**********"
click at [984, 244] on td "28" at bounding box center [981, 244] width 19 height 18
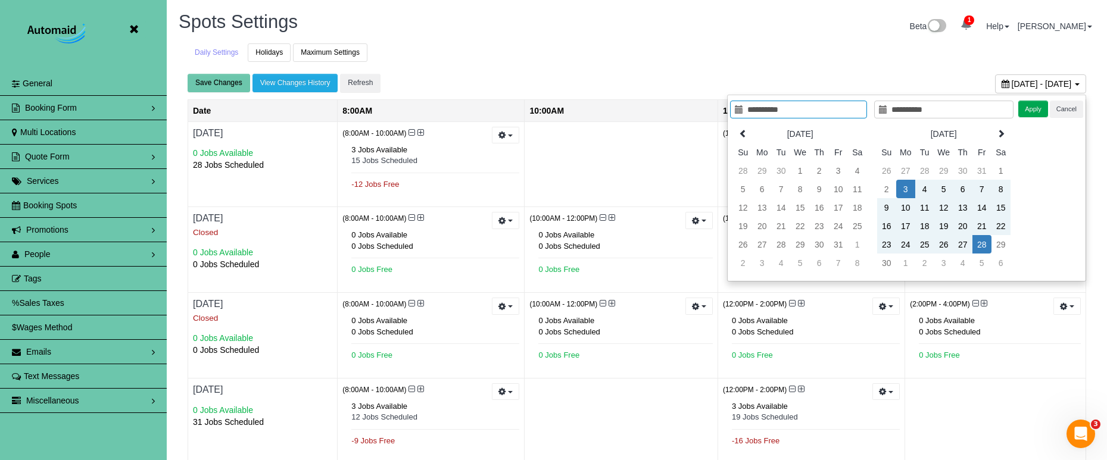
click at [1027, 111] on button "Apply" at bounding box center [1033, 109] width 30 height 17
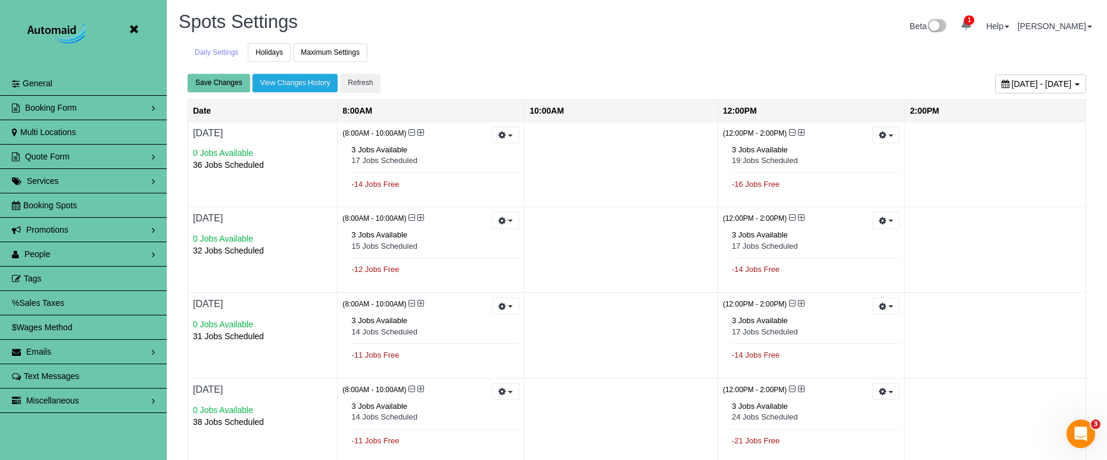
click at [1037, 83] on span "November 03, 2025 - November 28, 2025" at bounding box center [1042, 84] width 60 height 10
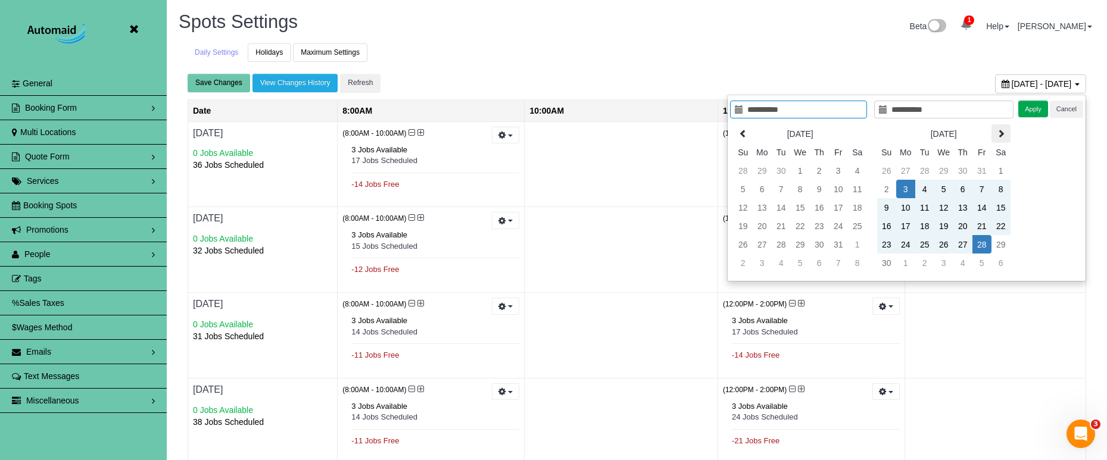
click at [1003, 133] on icon at bounding box center [1001, 133] width 8 height 8
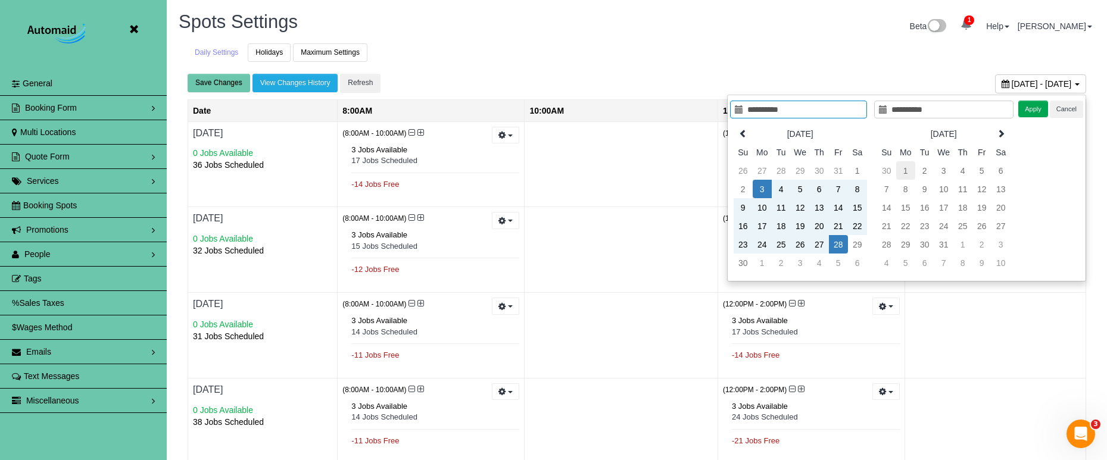
type input "**********"
click at [905, 170] on td "1" at bounding box center [905, 170] width 19 height 18
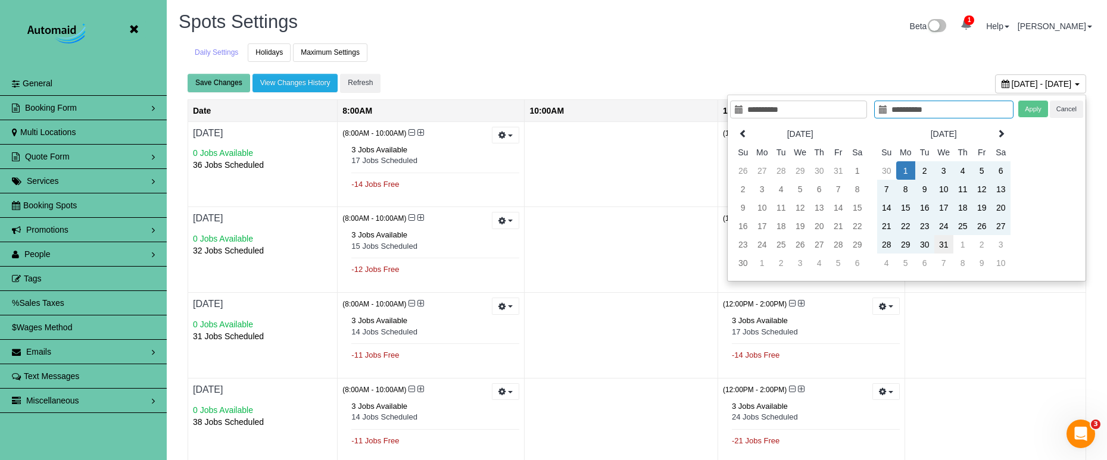
type input "**********"
click at [946, 244] on td "31" at bounding box center [943, 244] width 19 height 18
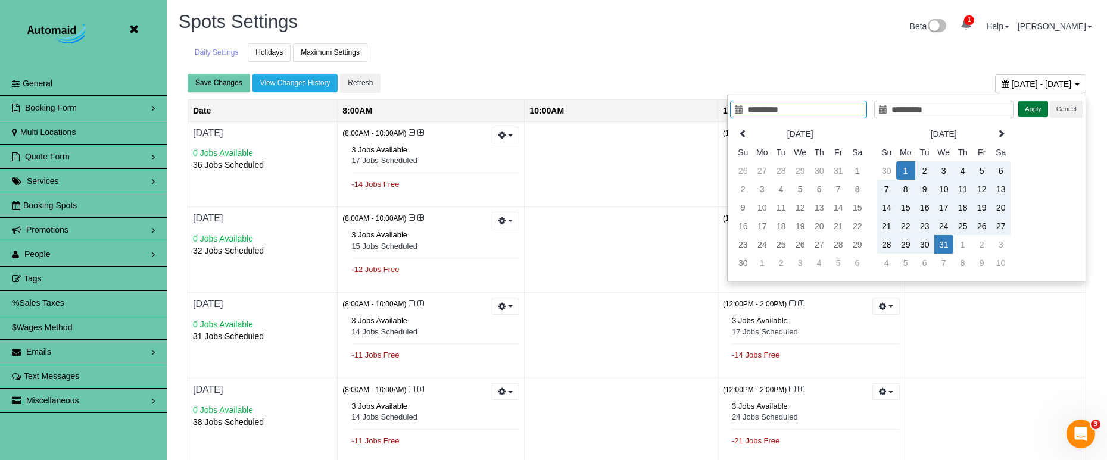
click at [1037, 108] on button "Apply" at bounding box center [1033, 109] width 30 height 17
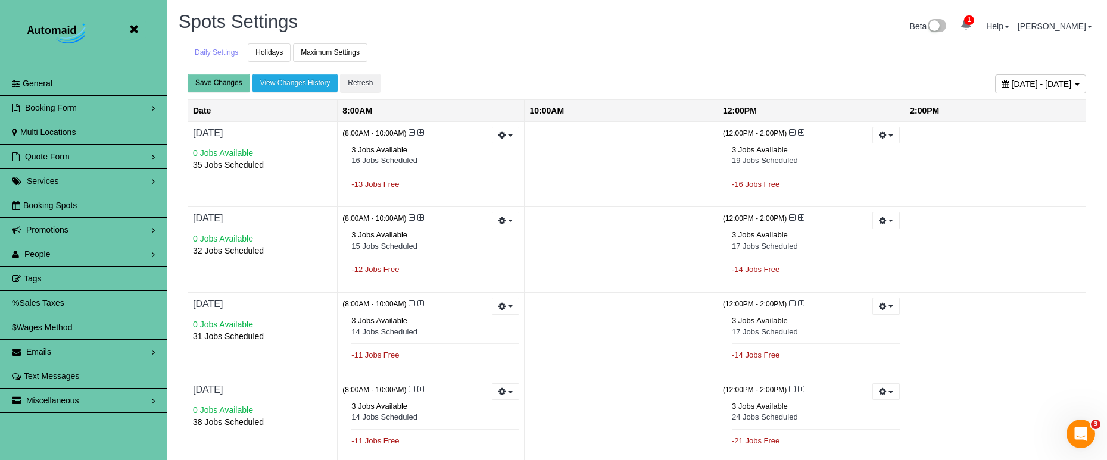
click at [1012, 79] on span "December 01, 2025 - December 31, 2025" at bounding box center [1042, 84] width 60 height 10
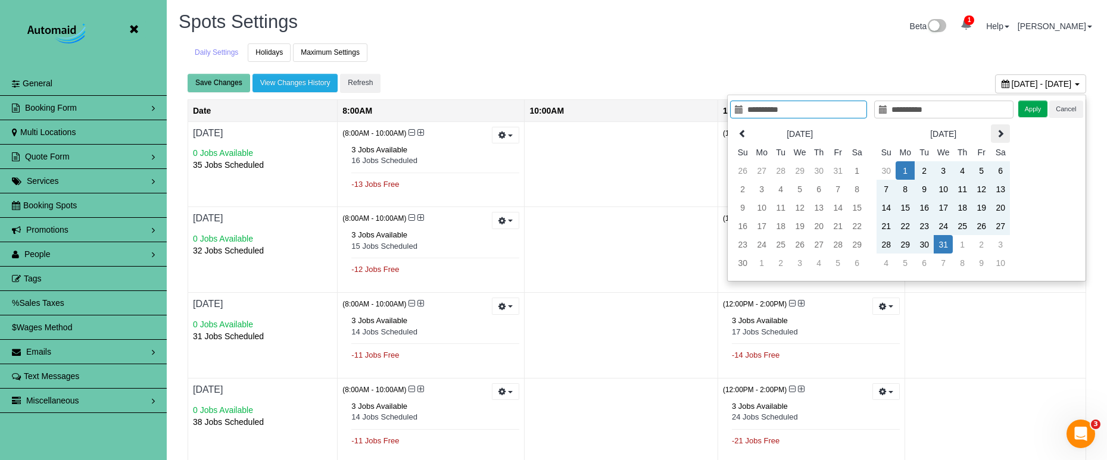
scroll to position [5, 0]
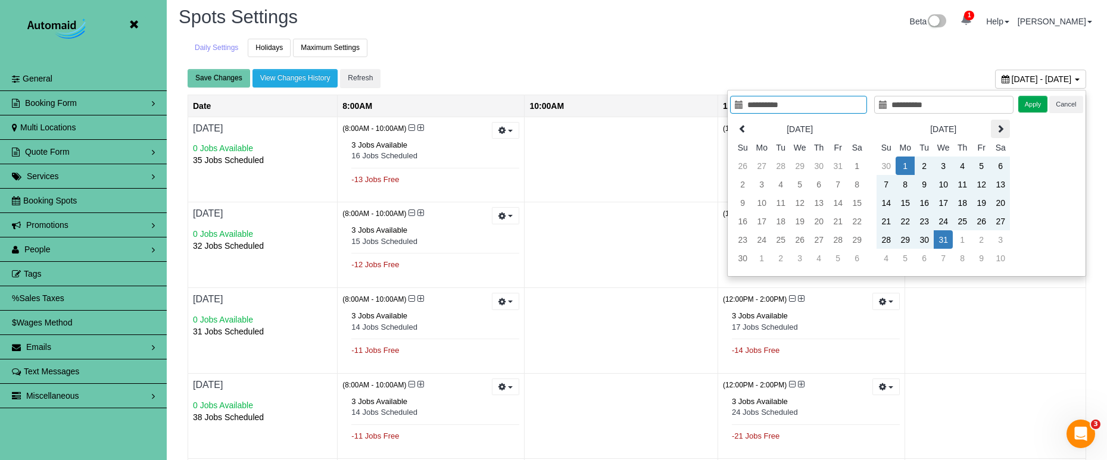
click at [997, 135] on th at bounding box center [1000, 129] width 19 height 18
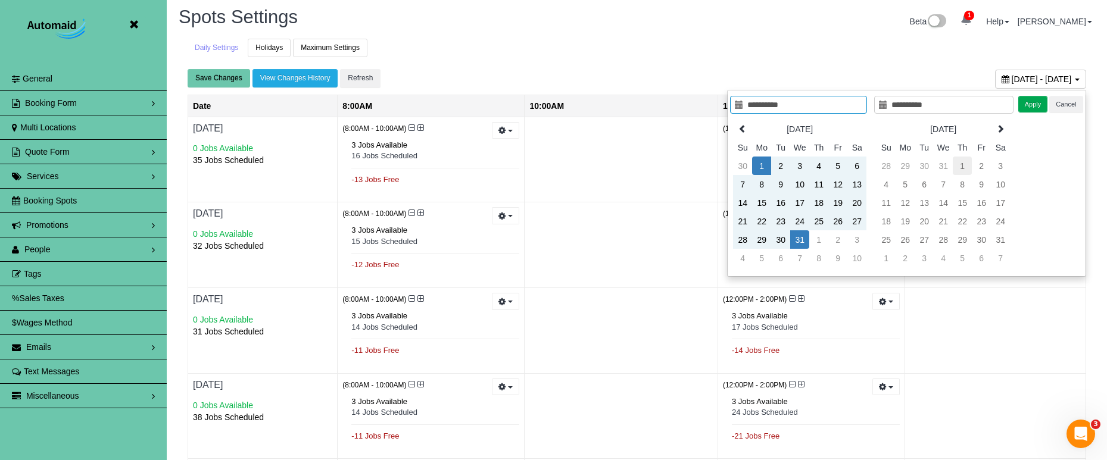
type input "**********"
click at [955, 162] on td "1" at bounding box center [962, 166] width 19 height 18
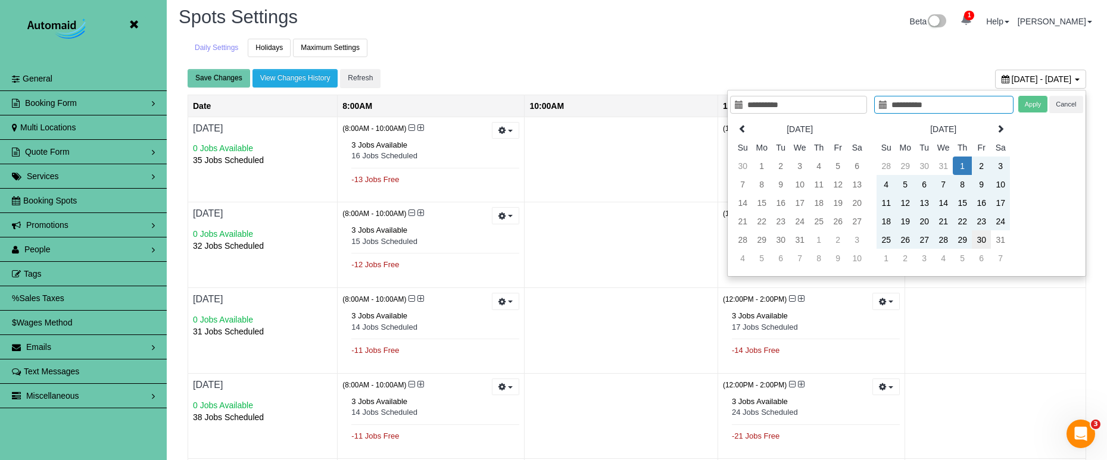
type input "**********"
click at [983, 242] on td "30" at bounding box center [981, 239] width 19 height 18
type input "**********"
click at [1026, 103] on button "Apply" at bounding box center [1033, 104] width 30 height 17
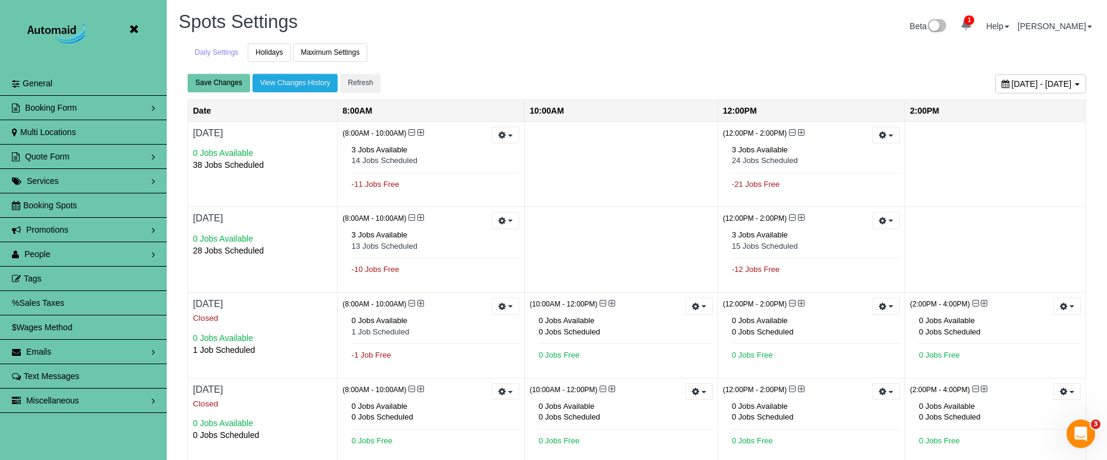
scroll to position [0, 0]
